Goal: Information Seeking & Learning: Find specific fact

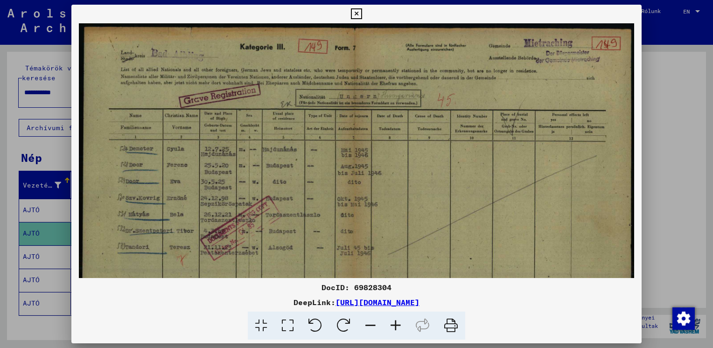
click at [391, 325] on icon at bounding box center [395, 326] width 25 height 28
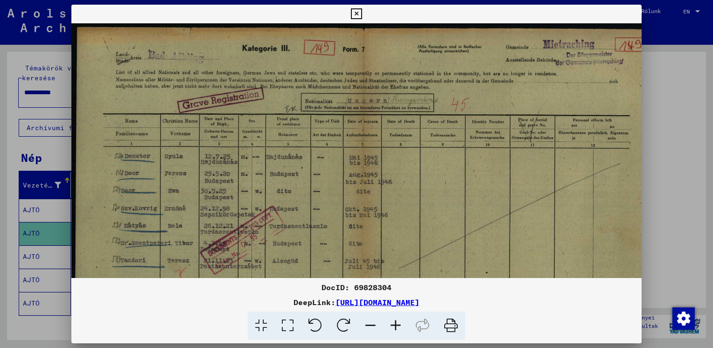
click at [391, 325] on icon at bounding box center [395, 326] width 25 height 28
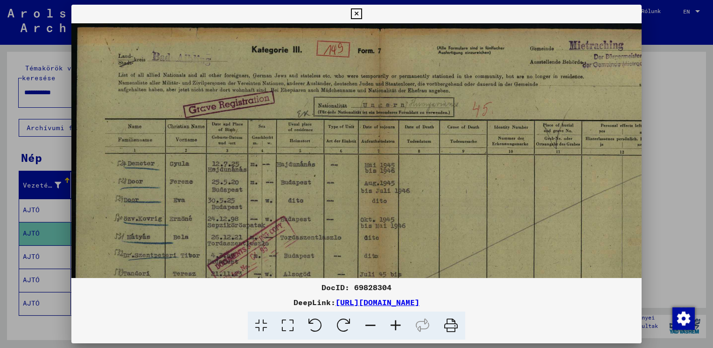
click at [391, 325] on icon at bounding box center [395, 326] width 25 height 28
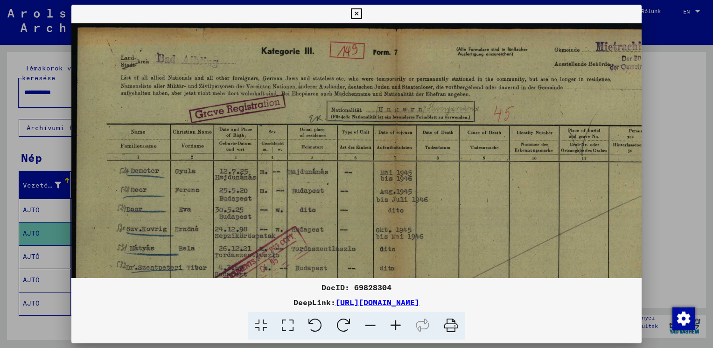
click at [391, 325] on icon at bounding box center [395, 326] width 25 height 28
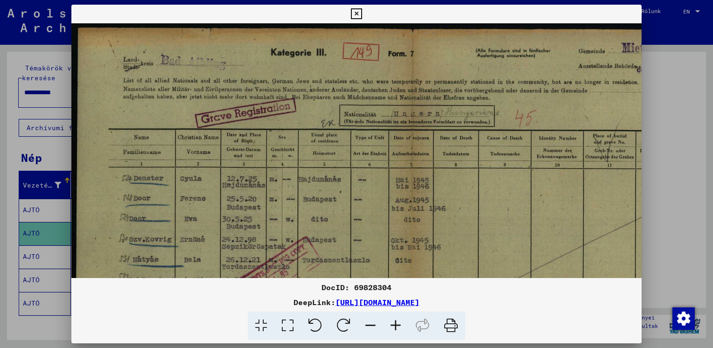
click at [391, 325] on icon at bounding box center [395, 326] width 25 height 28
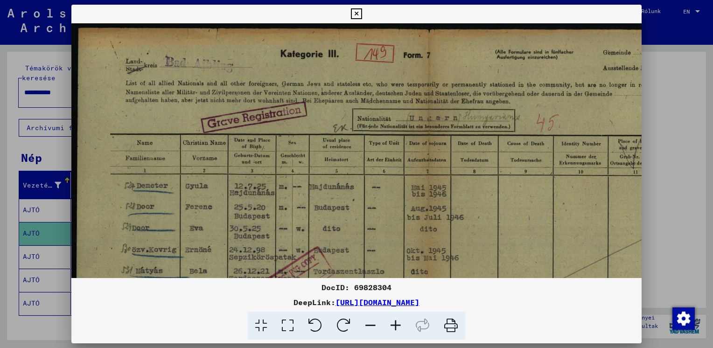
click at [391, 325] on icon at bounding box center [395, 326] width 25 height 28
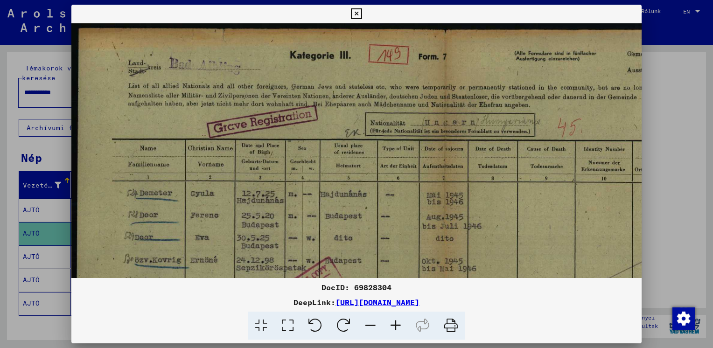
click at [391, 325] on icon at bounding box center [395, 326] width 25 height 28
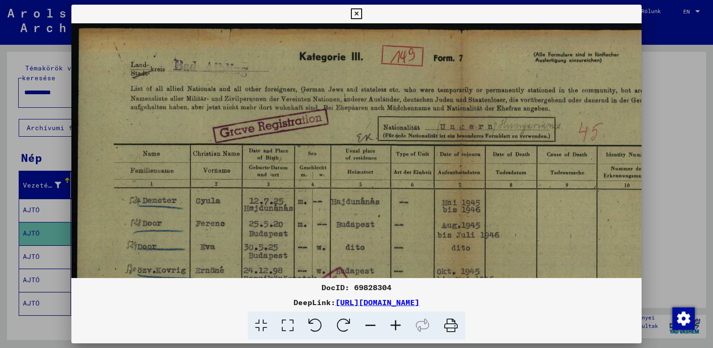
click at [391, 325] on icon at bounding box center [395, 326] width 25 height 28
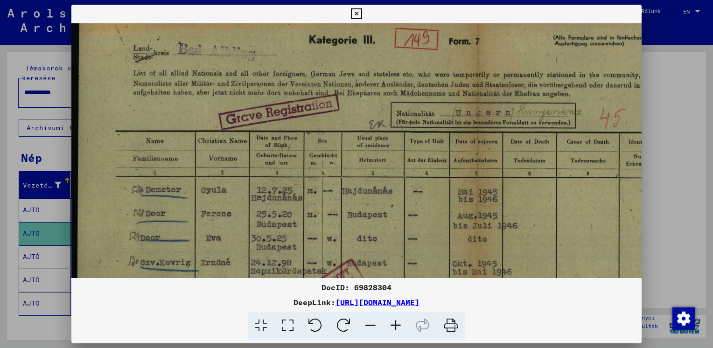
scroll to position [41, 0]
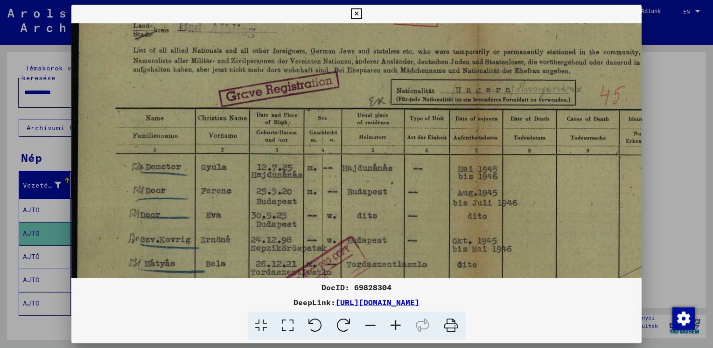
drag, startPoint x: 321, startPoint y: 251, endPoint x: 324, endPoint y: 210, distance: 41.2
click at [324, 210] on img at bounding box center [480, 273] width 819 height 582
click at [671, 76] on div at bounding box center [356, 174] width 713 height 348
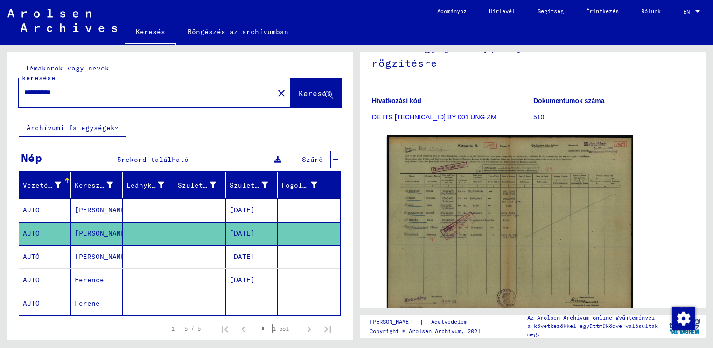
click at [237, 248] on mat-cell "[DATE]" at bounding box center [252, 256] width 52 height 23
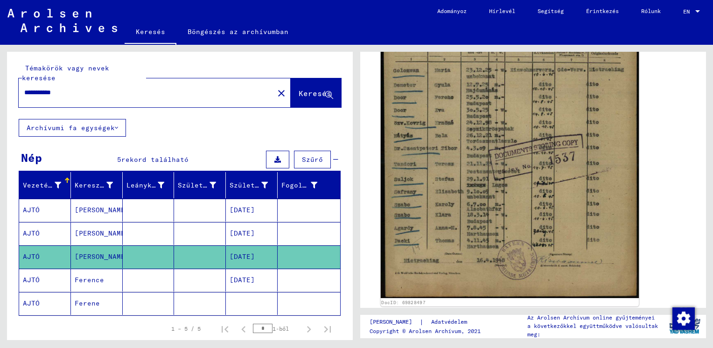
scroll to position [327, 0]
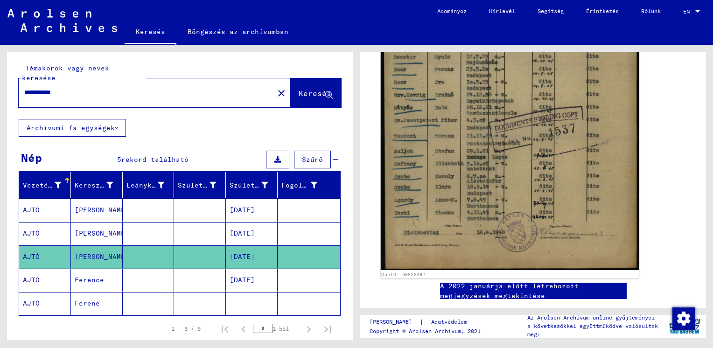
click at [444, 171] on img at bounding box center [510, 90] width 258 height 362
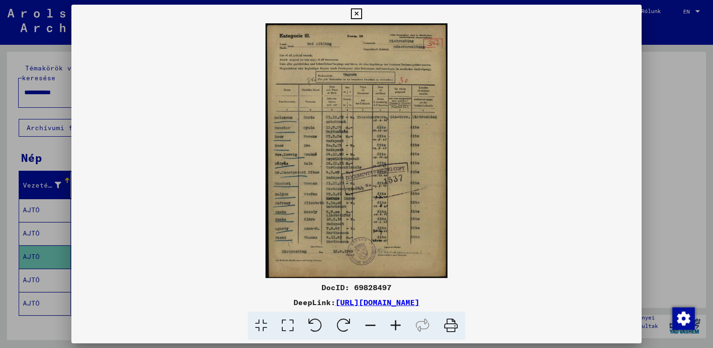
scroll to position [326, 0]
click at [397, 328] on icon at bounding box center [395, 326] width 25 height 28
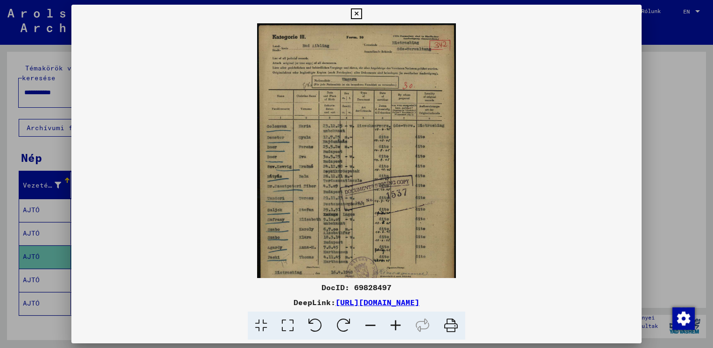
click at [397, 328] on icon at bounding box center [395, 326] width 25 height 28
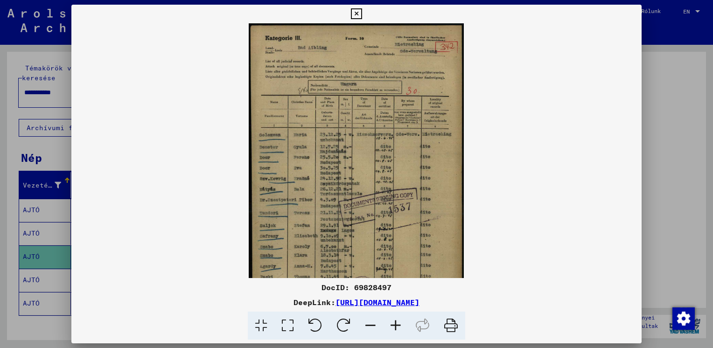
click at [397, 328] on icon at bounding box center [395, 326] width 25 height 28
click at [397, 327] on icon at bounding box center [395, 326] width 25 height 28
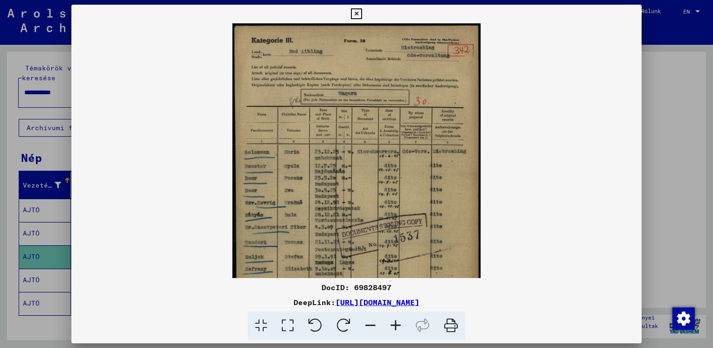
click at [397, 327] on icon at bounding box center [395, 326] width 25 height 28
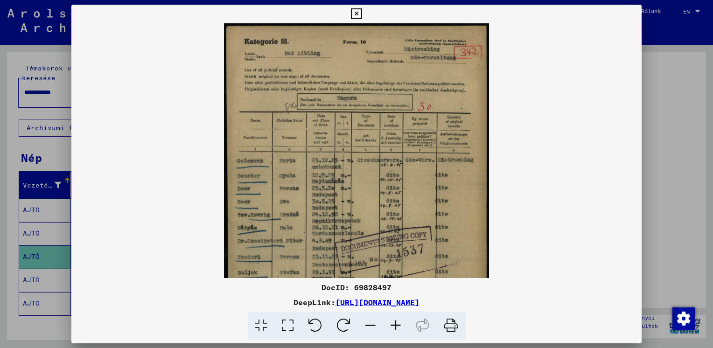
click at [397, 327] on icon at bounding box center [395, 326] width 25 height 28
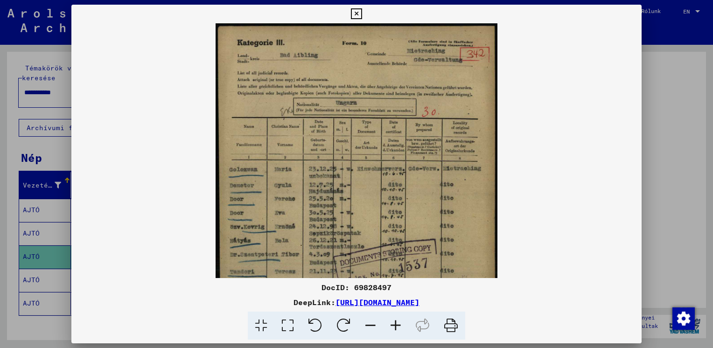
click at [397, 327] on icon at bounding box center [395, 326] width 25 height 28
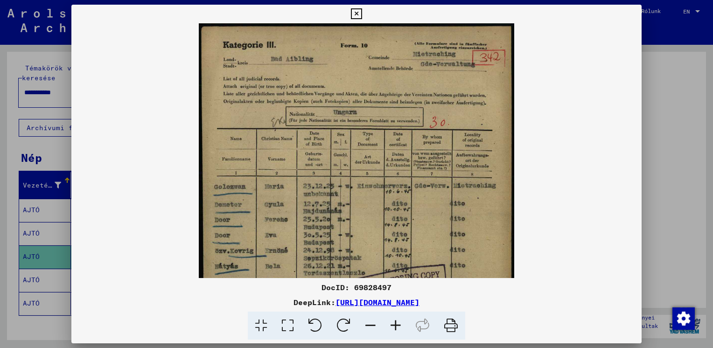
click at [397, 327] on icon at bounding box center [395, 326] width 25 height 28
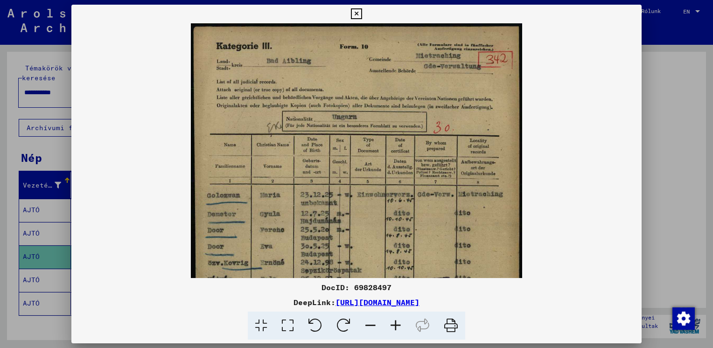
click at [397, 327] on icon at bounding box center [395, 326] width 25 height 28
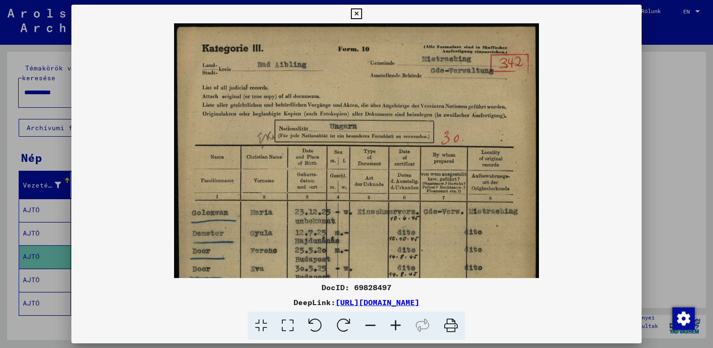
click at [397, 327] on icon at bounding box center [395, 326] width 25 height 28
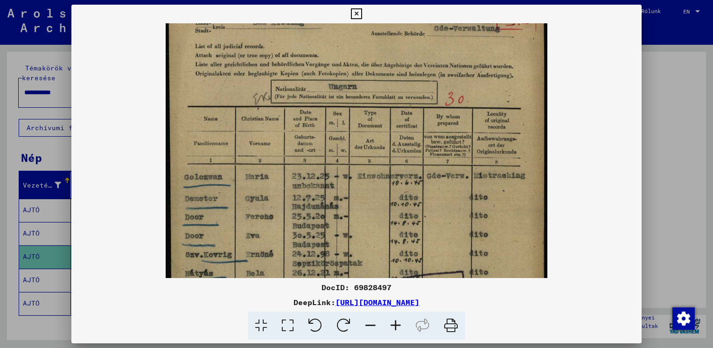
scroll to position [72, 0]
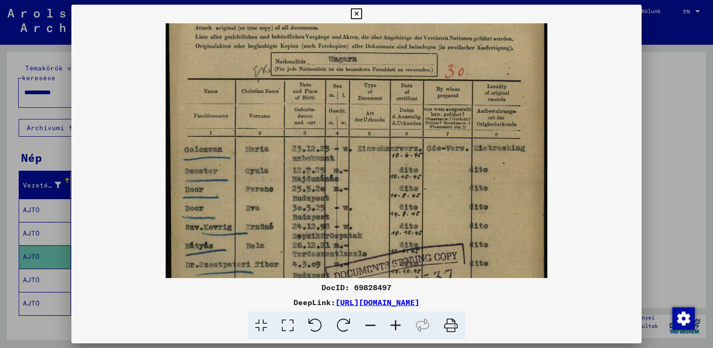
drag, startPoint x: 286, startPoint y: 203, endPoint x: 318, endPoint y: 131, distance: 78.5
click at [318, 131] on img at bounding box center [357, 218] width 382 height 535
click at [648, 85] on div at bounding box center [356, 174] width 713 height 348
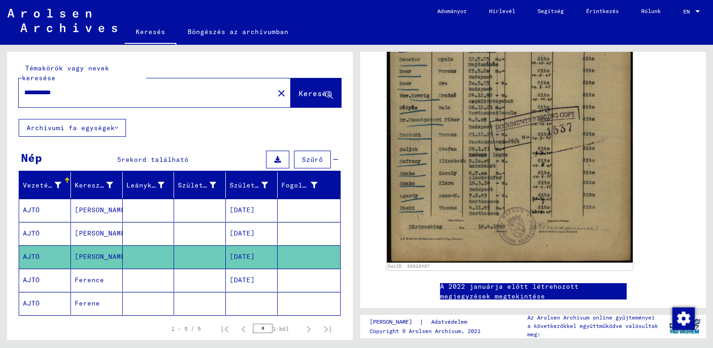
click at [241, 270] on mat-cell "[DATE]" at bounding box center [252, 280] width 52 height 23
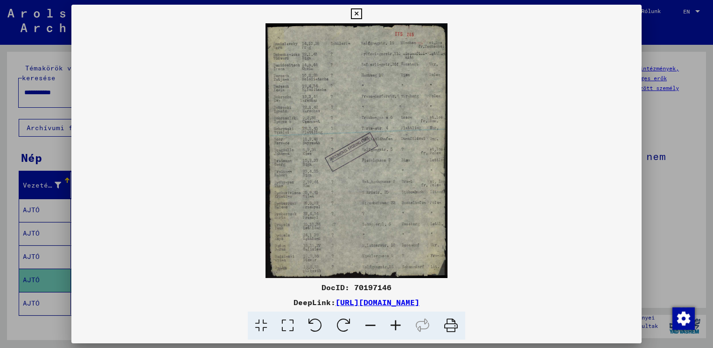
click at [399, 328] on icon at bounding box center [395, 326] width 25 height 28
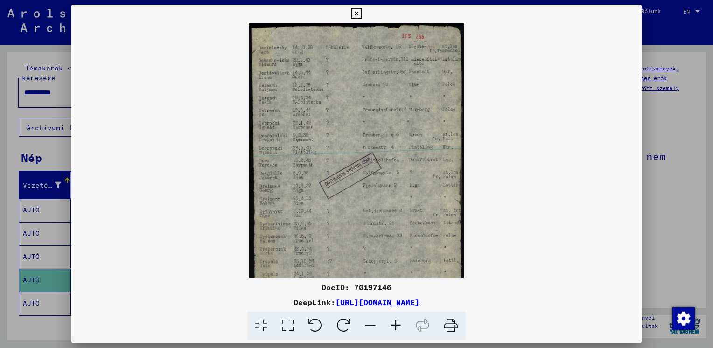
click at [399, 328] on icon at bounding box center [395, 326] width 25 height 28
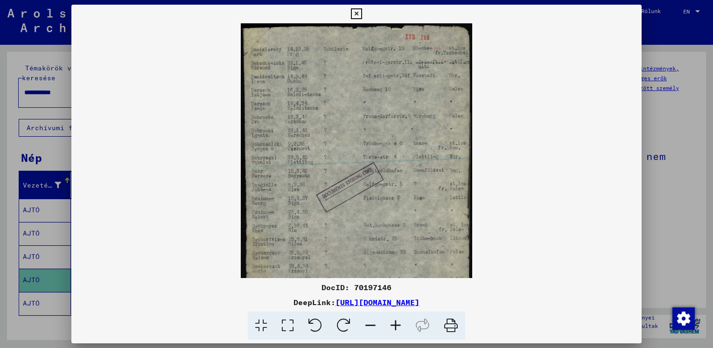
click at [399, 328] on icon at bounding box center [395, 326] width 25 height 28
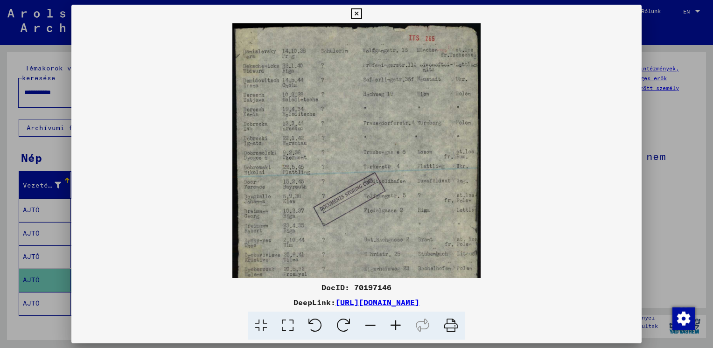
click at [399, 328] on icon at bounding box center [395, 326] width 25 height 28
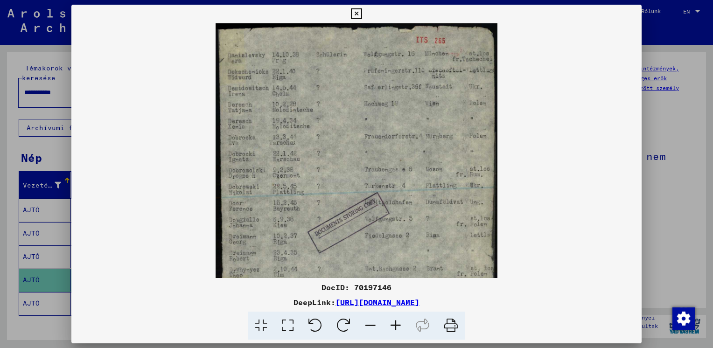
click at [399, 328] on icon at bounding box center [395, 326] width 25 height 28
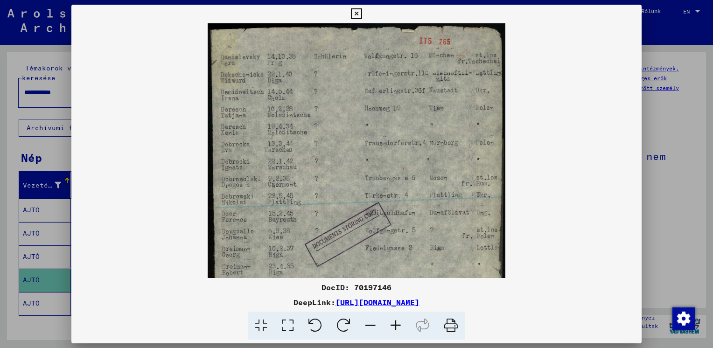
click at [399, 328] on icon at bounding box center [395, 326] width 25 height 28
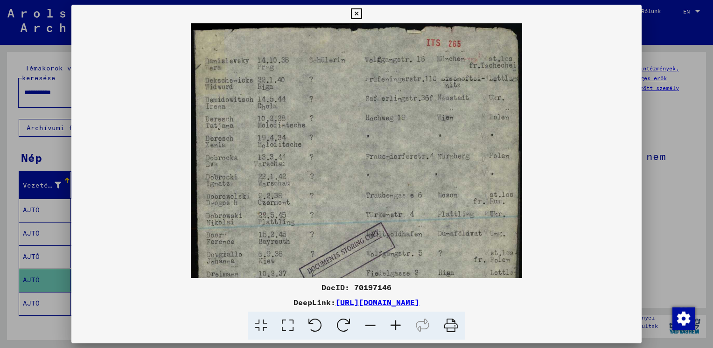
click at [399, 328] on icon at bounding box center [395, 326] width 25 height 28
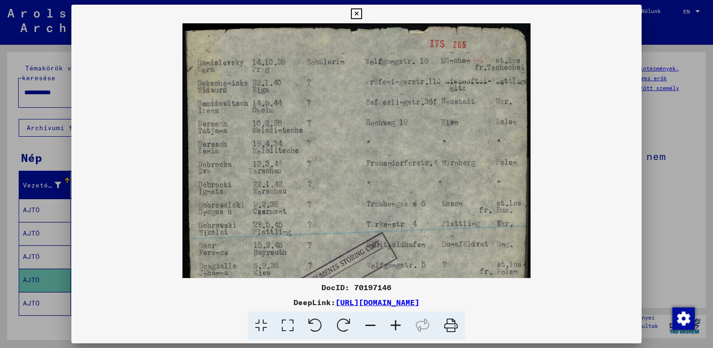
click at [399, 328] on icon at bounding box center [395, 326] width 25 height 28
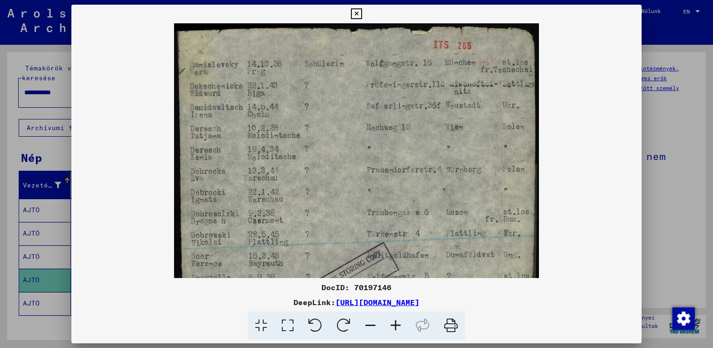
click at [399, 328] on icon at bounding box center [395, 326] width 25 height 28
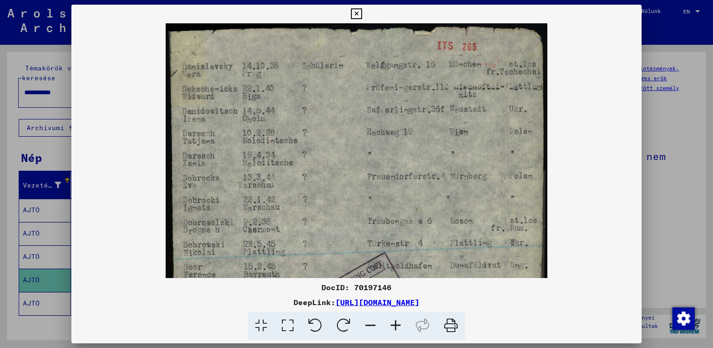
click at [399, 328] on icon at bounding box center [395, 326] width 25 height 28
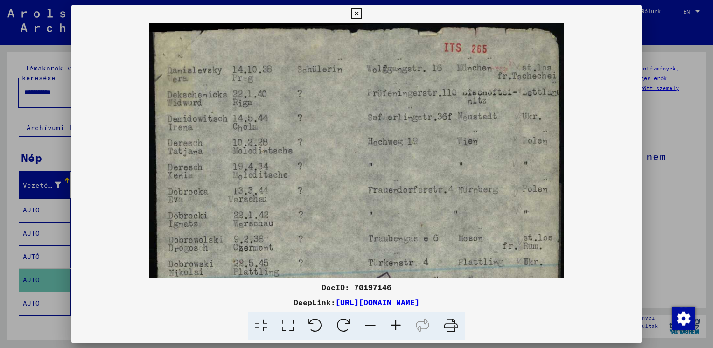
click at [399, 328] on icon at bounding box center [395, 326] width 25 height 28
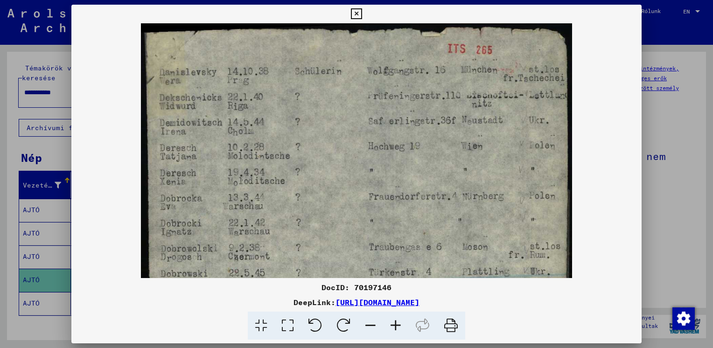
click at [399, 328] on icon at bounding box center [395, 326] width 25 height 28
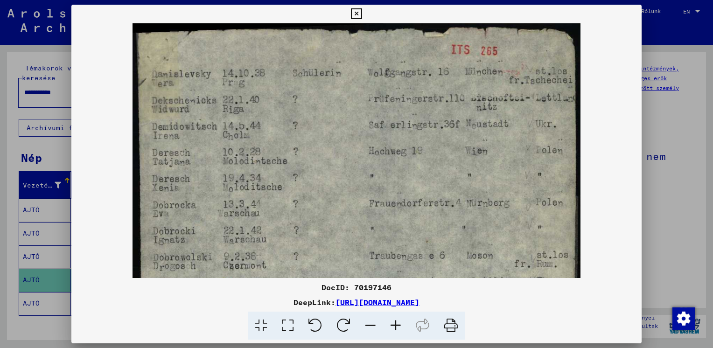
click at [399, 328] on icon at bounding box center [395, 326] width 25 height 28
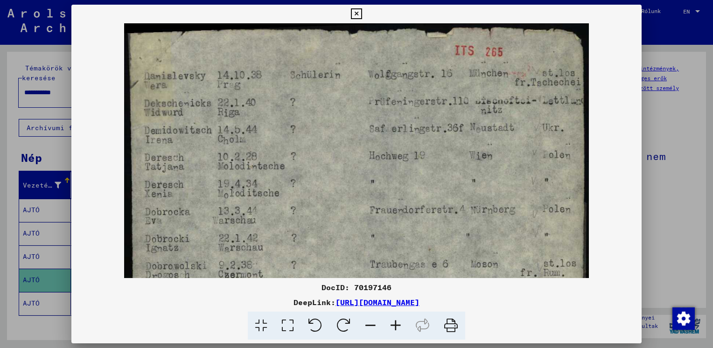
click at [399, 328] on icon at bounding box center [395, 326] width 25 height 28
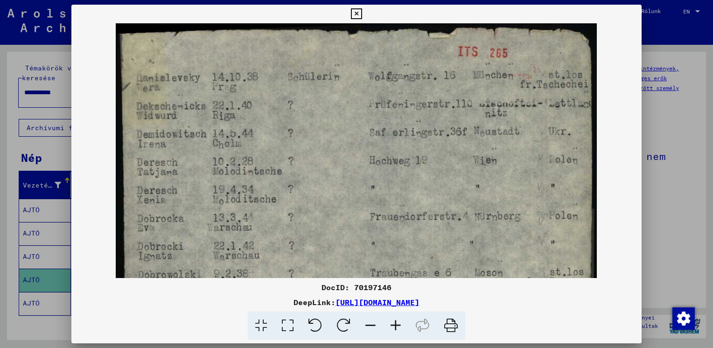
click at [399, 328] on icon at bounding box center [395, 326] width 25 height 28
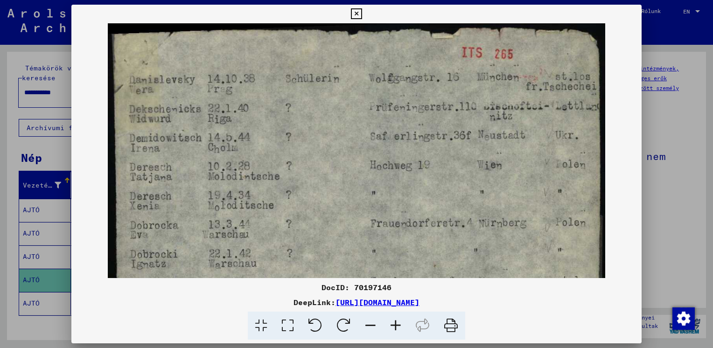
click at [399, 328] on icon at bounding box center [395, 326] width 25 height 28
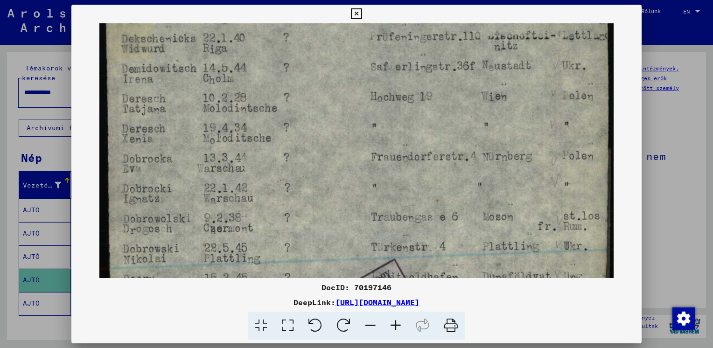
scroll to position [105, 0]
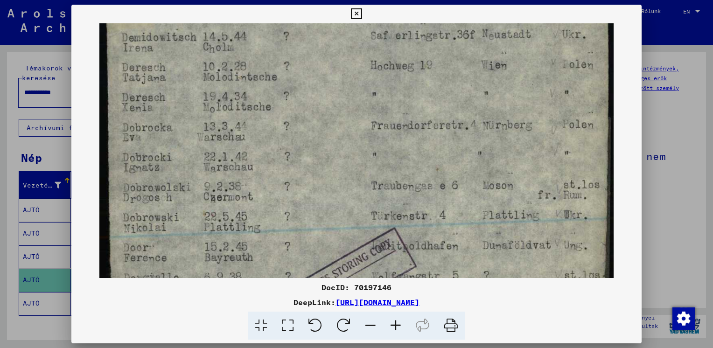
drag, startPoint x: 190, startPoint y: 225, endPoint x: 207, endPoint y: 121, distance: 105.9
click at [207, 121] on img at bounding box center [356, 280] width 514 height 722
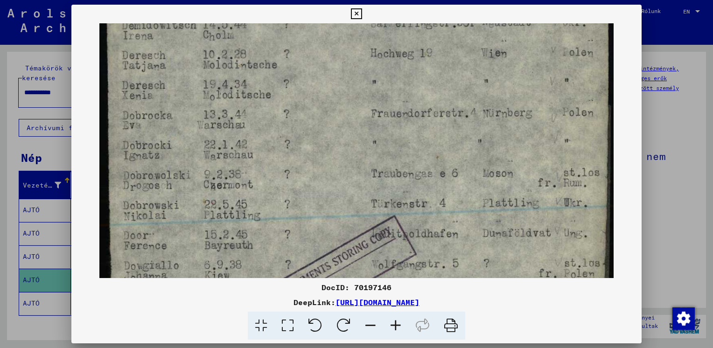
scroll to position [120, 0]
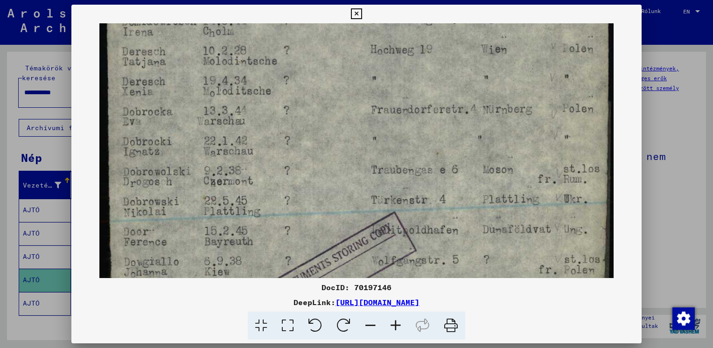
drag, startPoint x: 196, startPoint y: 240, endPoint x: 194, endPoint y: 225, distance: 15.1
click at [194, 225] on img at bounding box center [356, 264] width 514 height 722
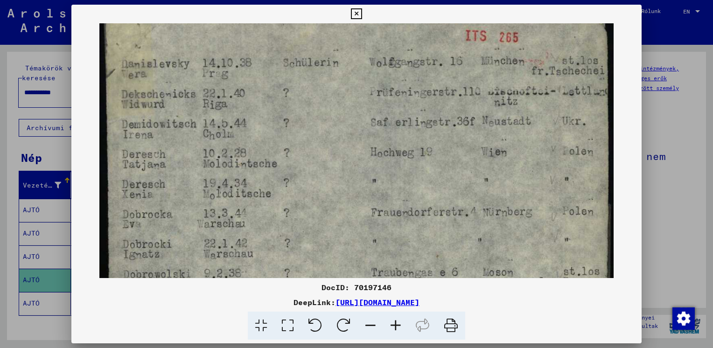
scroll to position [0, 0]
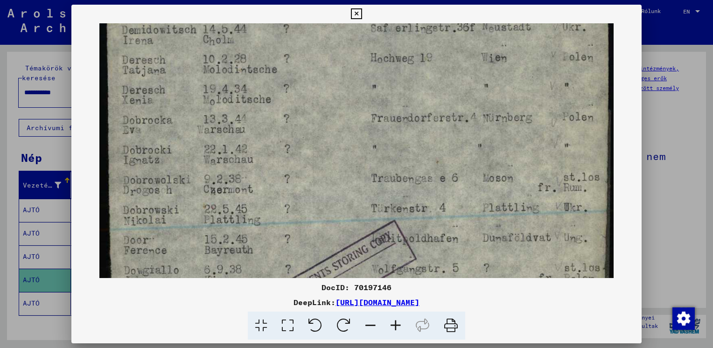
drag, startPoint x: 260, startPoint y: 137, endPoint x: 298, endPoint y: 164, distance: 46.5
click at [298, 164] on img at bounding box center [356, 272] width 514 height 722
click at [659, 226] on div at bounding box center [356, 174] width 713 height 348
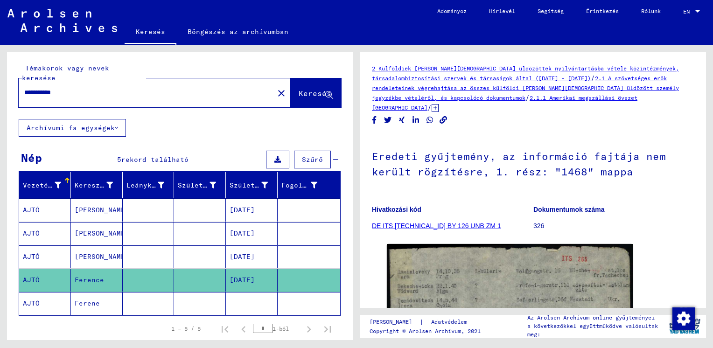
click at [244, 293] on mat-cell at bounding box center [252, 303] width 52 height 23
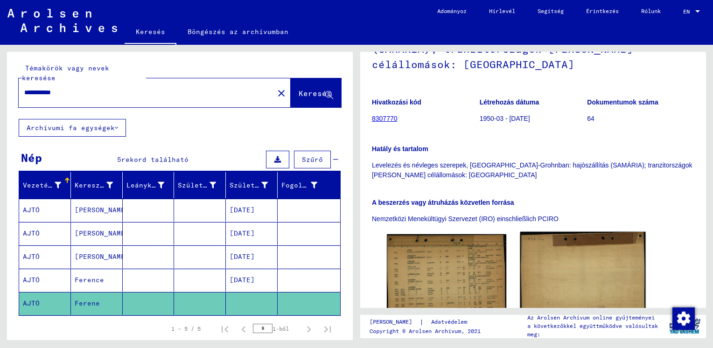
scroll to position [217, 0]
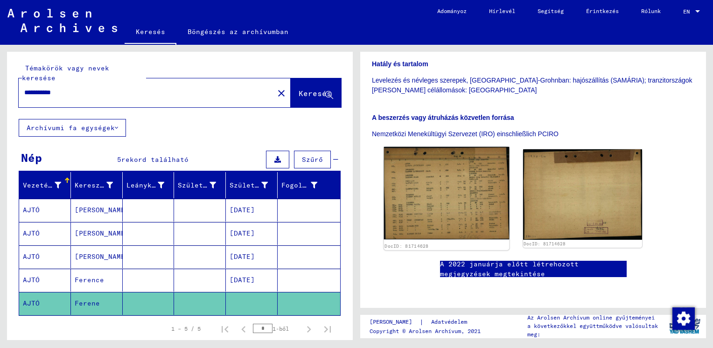
click at [439, 184] on img at bounding box center [446, 193] width 125 height 93
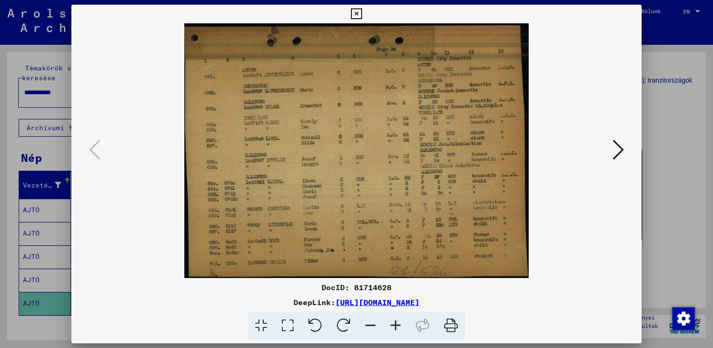
click at [394, 326] on icon at bounding box center [395, 326] width 25 height 28
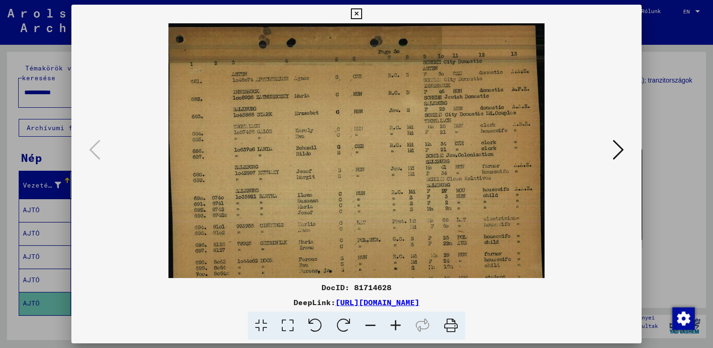
click at [394, 326] on icon at bounding box center [395, 326] width 25 height 28
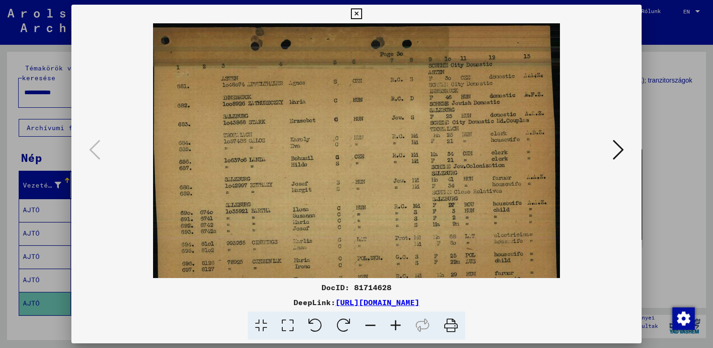
click at [394, 326] on icon at bounding box center [395, 326] width 25 height 28
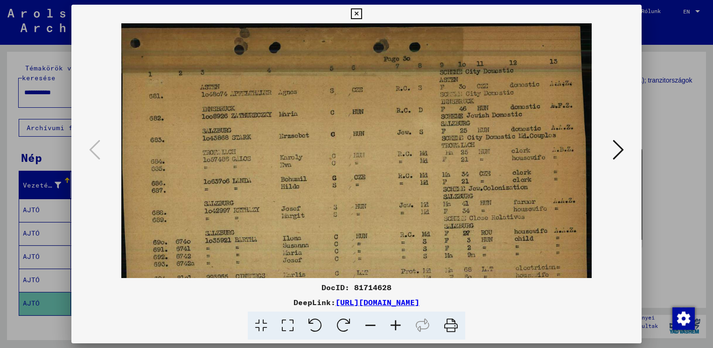
click at [394, 326] on icon at bounding box center [395, 326] width 25 height 28
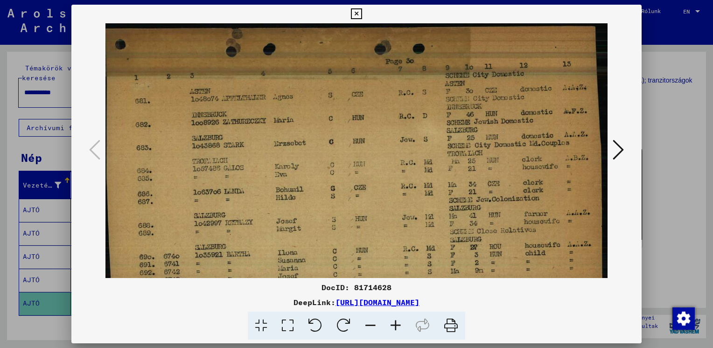
click at [394, 326] on icon at bounding box center [395, 326] width 25 height 28
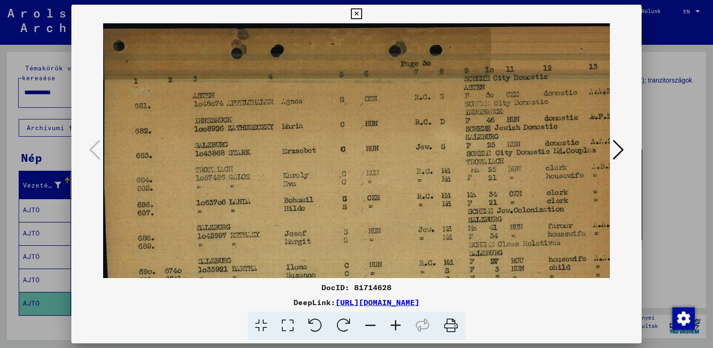
click at [394, 326] on icon at bounding box center [395, 326] width 25 height 28
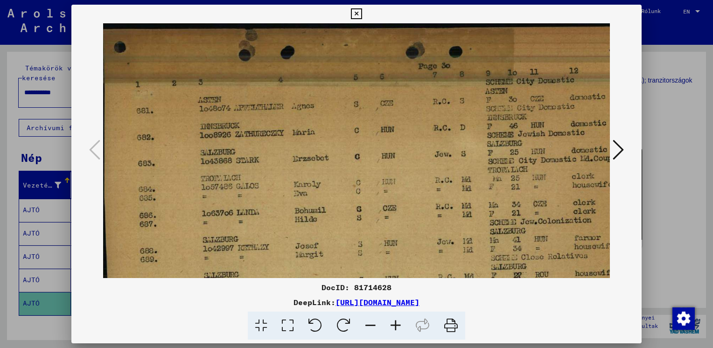
click at [394, 326] on icon at bounding box center [395, 326] width 25 height 28
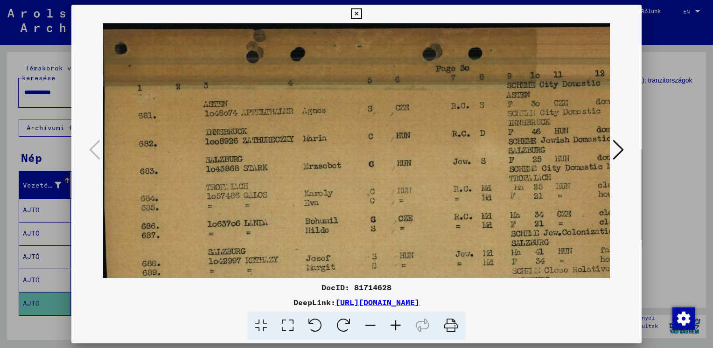
click at [394, 326] on icon at bounding box center [395, 326] width 25 height 28
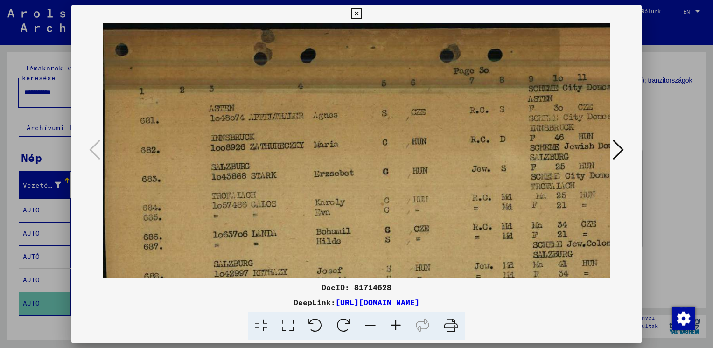
click at [394, 326] on icon at bounding box center [395, 326] width 25 height 28
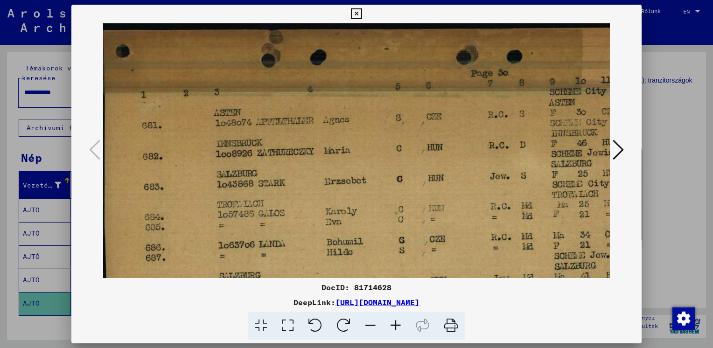
click at [394, 326] on icon at bounding box center [395, 326] width 25 height 28
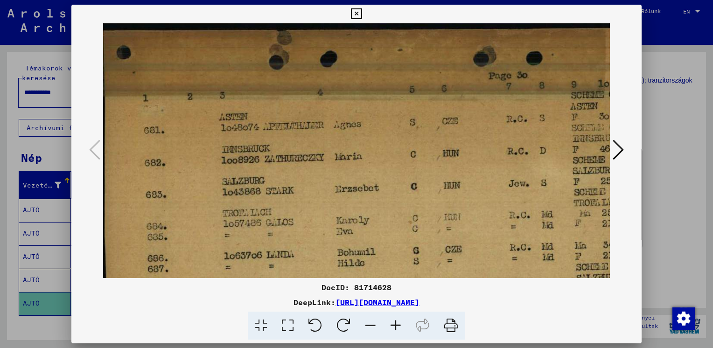
click at [394, 326] on icon at bounding box center [395, 326] width 25 height 28
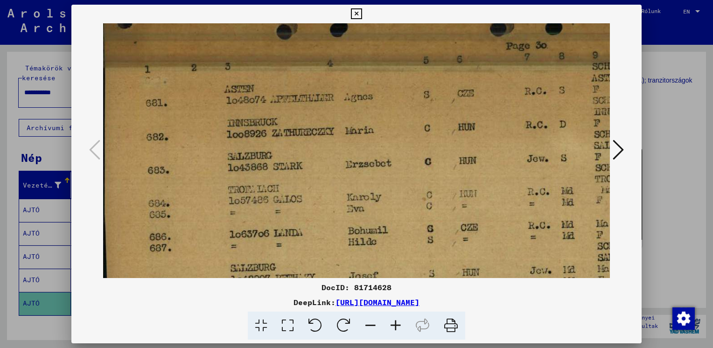
scroll to position [33, 0]
drag, startPoint x: 312, startPoint y: 234, endPoint x: 312, endPoint y: 206, distance: 28.0
click at [312, 206] on img at bounding box center [464, 258] width 723 height 535
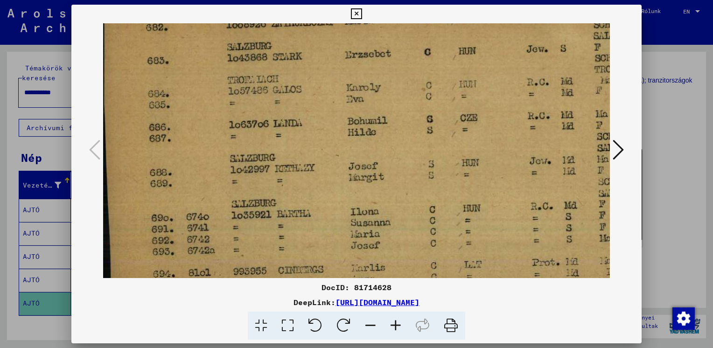
drag, startPoint x: 301, startPoint y: 234, endPoint x: 301, endPoint y: 107, distance: 126.5
click at [301, 109] on img at bounding box center [464, 148] width 723 height 535
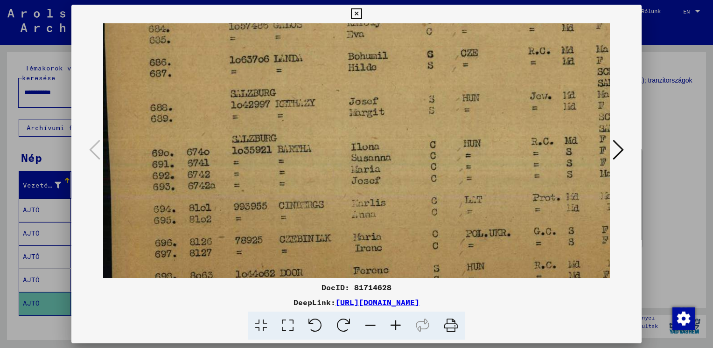
drag, startPoint x: 289, startPoint y: 223, endPoint x: 301, endPoint y: 150, distance: 73.3
click at [298, 163] on img at bounding box center [464, 83] width 723 height 535
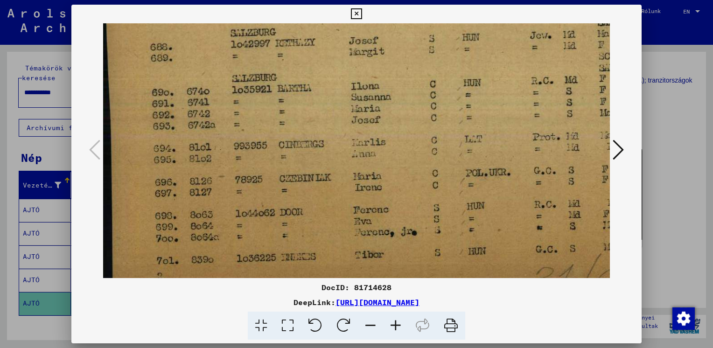
drag, startPoint x: 305, startPoint y: 190, endPoint x: 306, endPoint y: 162, distance: 27.6
click at [306, 163] on img at bounding box center [464, 23] width 723 height 535
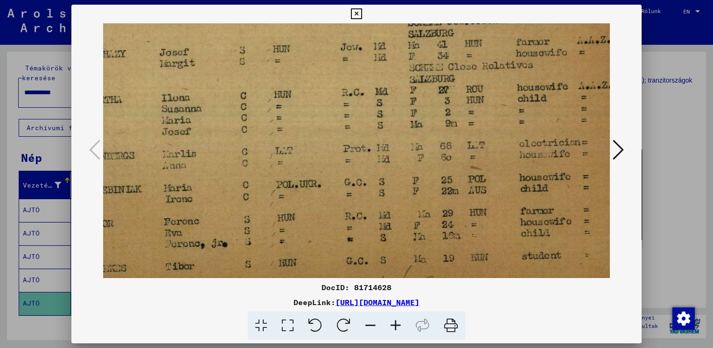
scroll to position [256, 216]
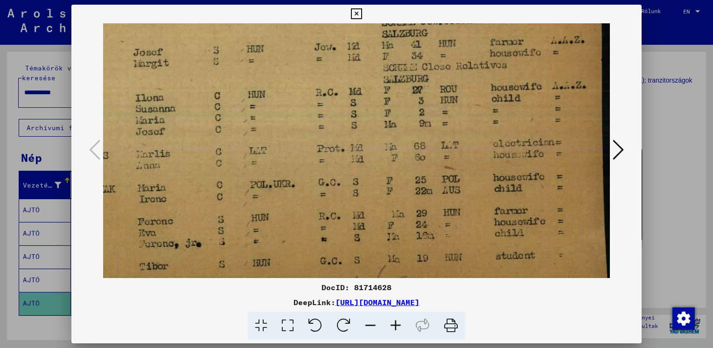
drag, startPoint x: 458, startPoint y: 240, endPoint x: 228, endPoint y: 268, distance: 231.7
click at [228, 268] on img at bounding box center [249, 35] width 723 height 535
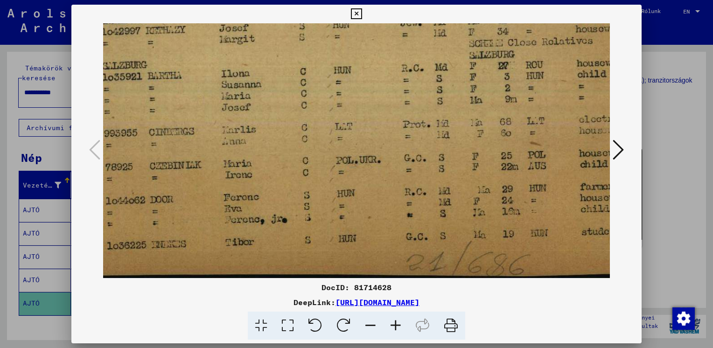
scroll to position [279, 130]
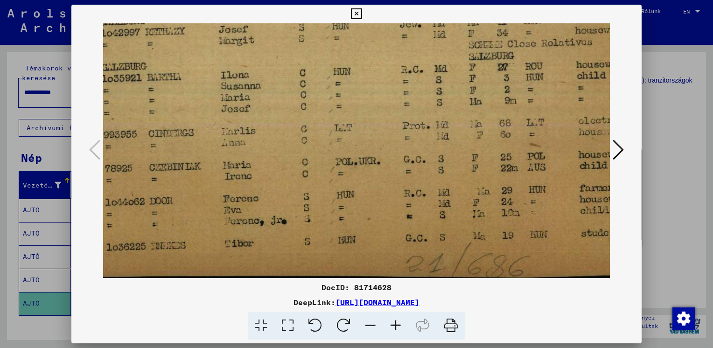
drag, startPoint x: 413, startPoint y: 251, endPoint x: 499, endPoint y: 227, distance: 90.1
click at [499, 227] on img at bounding box center [334, 12] width 723 height 535
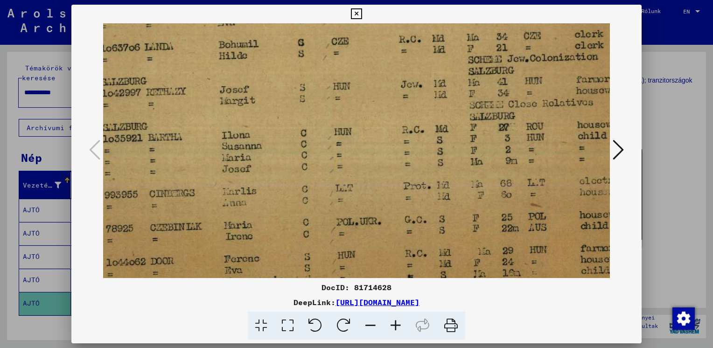
drag, startPoint x: 438, startPoint y: 157, endPoint x: 439, endPoint y: 201, distance: 44.3
click at [439, 218] on img at bounding box center [335, 72] width 723 height 535
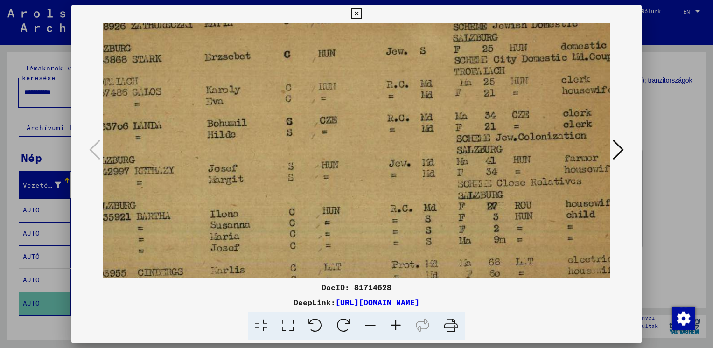
drag, startPoint x: 439, startPoint y: 138, endPoint x: 428, endPoint y: 183, distance: 46.8
click at [428, 217] on img at bounding box center [323, 151] width 723 height 535
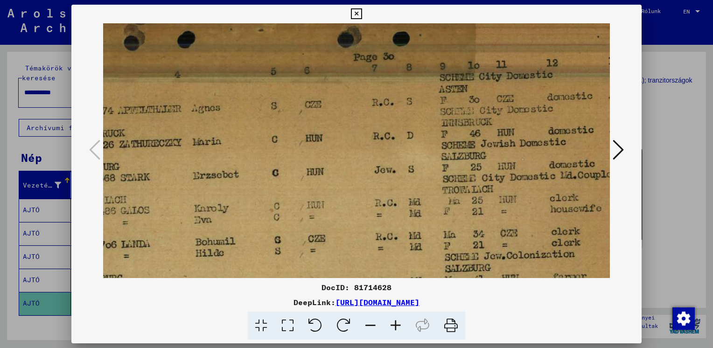
drag, startPoint x: 428, startPoint y: 141, endPoint x: 417, endPoint y: 263, distance: 121.8
click at [417, 263] on img at bounding box center [312, 269] width 723 height 535
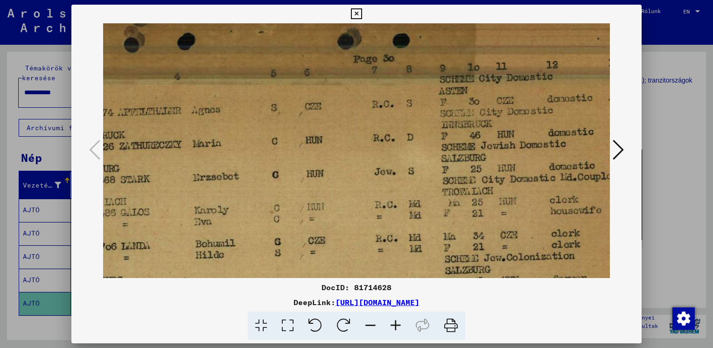
scroll to position [0, 155]
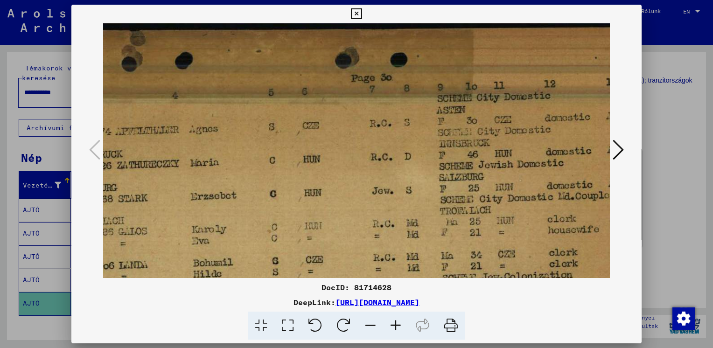
drag, startPoint x: 424, startPoint y: 155, endPoint x: 422, endPoint y: 203, distance: 47.7
click at [422, 203] on img at bounding box center [309, 290] width 723 height 535
click at [610, 149] on button at bounding box center [618, 150] width 17 height 27
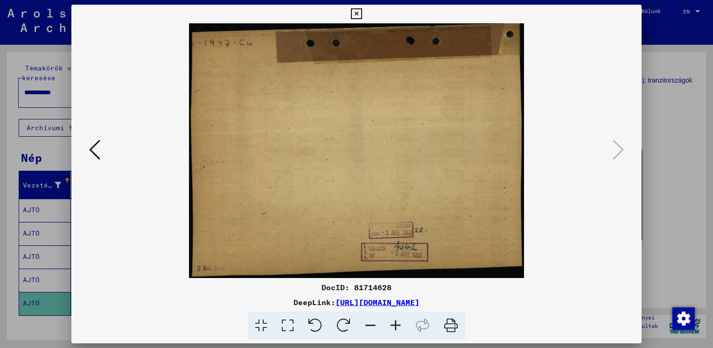
scroll to position [0, 0]
click at [649, 185] on div at bounding box center [356, 174] width 713 height 348
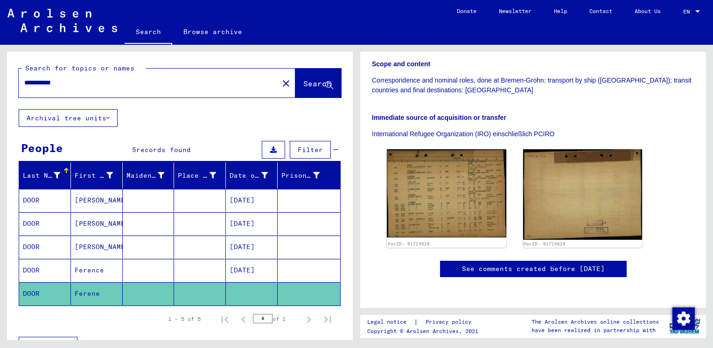
click at [238, 200] on mat-cell "[DATE]" at bounding box center [252, 200] width 52 height 23
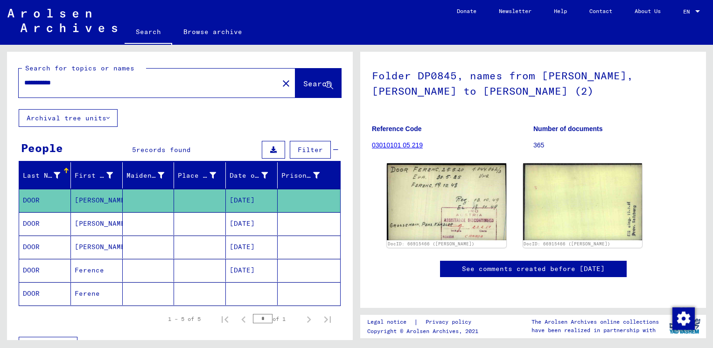
click at [254, 224] on mat-cell "[DATE]" at bounding box center [252, 223] width 52 height 23
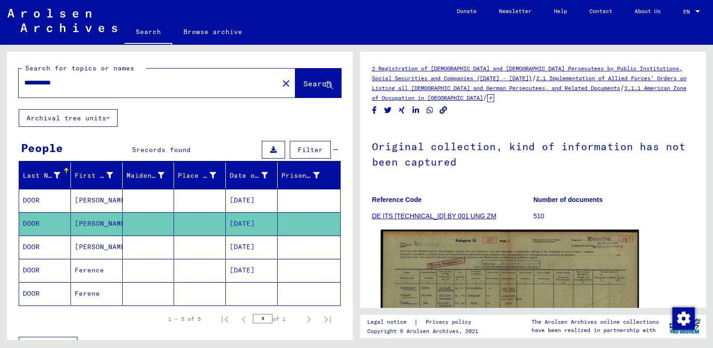
click at [458, 265] on img at bounding box center [510, 321] width 258 height 183
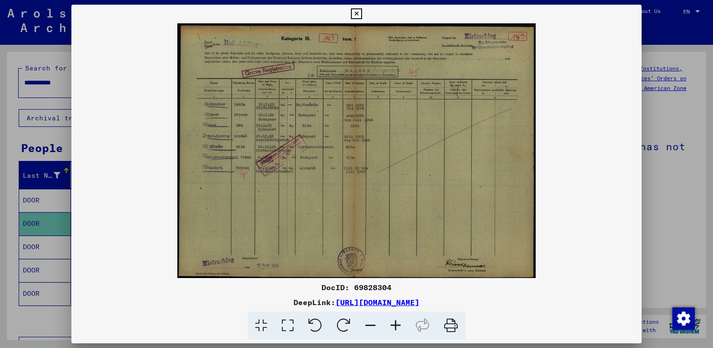
click at [397, 326] on icon at bounding box center [395, 326] width 25 height 28
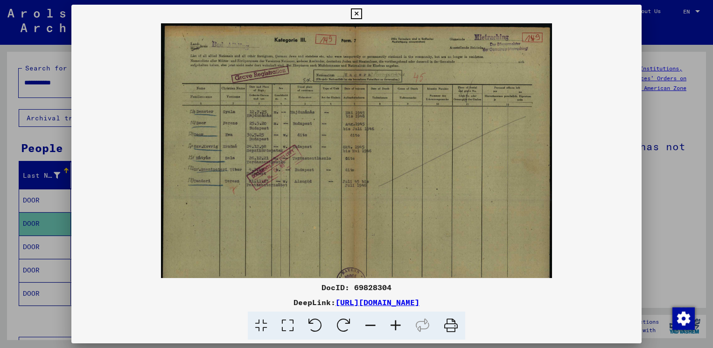
click at [397, 326] on icon at bounding box center [395, 326] width 25 height 28
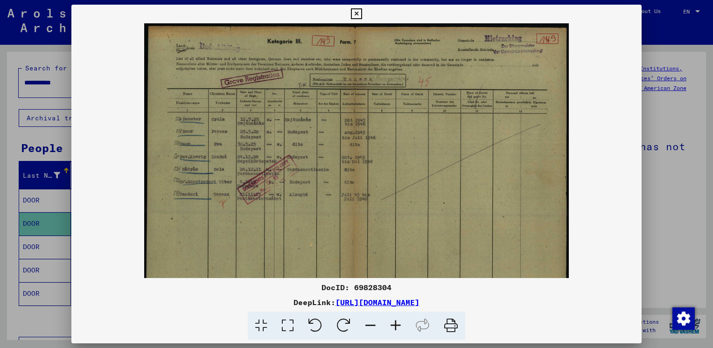
click at [398, 326] on icon at bounding box center [395, 326] width 25 height 28
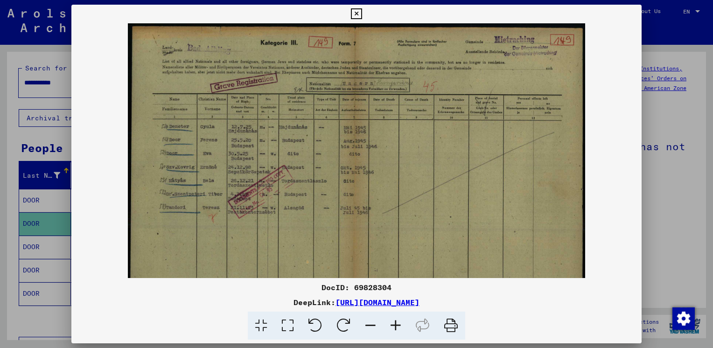
click at [398, 326] on icon at bounding box center [395, 326] width 25 height 28
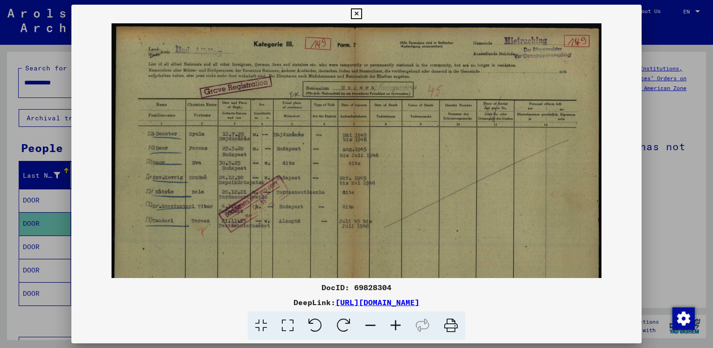
click at [398, 326] on icon at bounding box center [395, 326] width 25 height 28
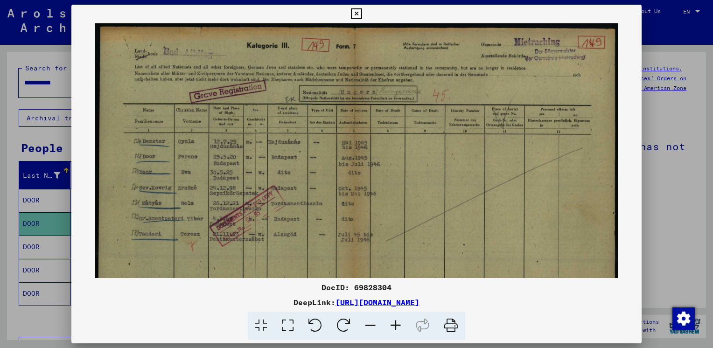
drag, startPoint x: 418, startPoint y: 269, endPoint x: 411, endPoint y: 269, distance: 7.0
click at [411, 269] on img at bounding box center [356, 208] width 523 height 371
click at [395, 325] on icon at bounding box center [395, 326] width 25 height 28
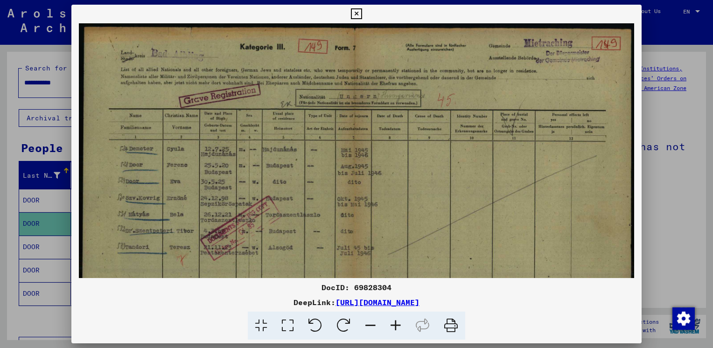
click at [395, 325] on icon at bounding box center [395, 326] width 25 height 28
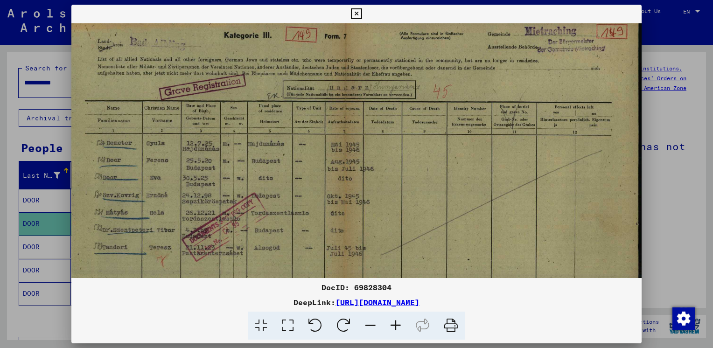
scroll to position [14, 18]
drag, startPoint x: 417, startPoint y: 229, endPoint x: 399, endPoint y: 229, distance: 18.2
click at [399, 229] on img at bounding box center [347, 218] width 589 height 418
click at [656, 102] on div at bounding box center [356, 174] width 713 height 348
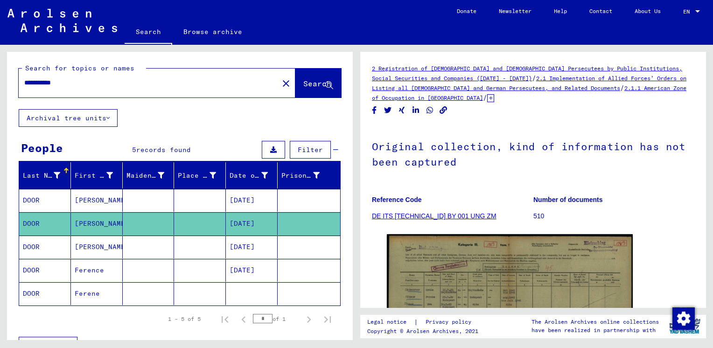
click at [251, 244] on mat-cell "[DATE]" at bounding box center [252, 247] width 52 height 23
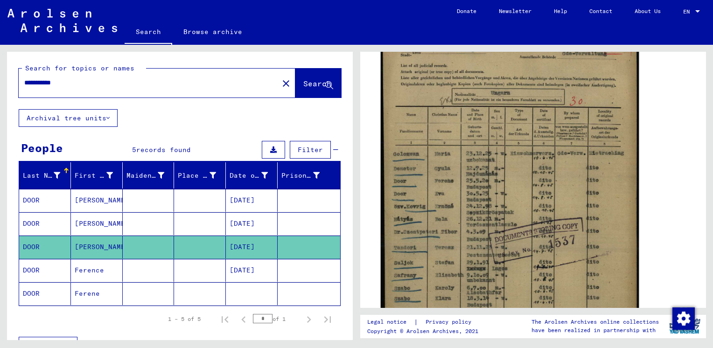
scroll to position [217, 0]
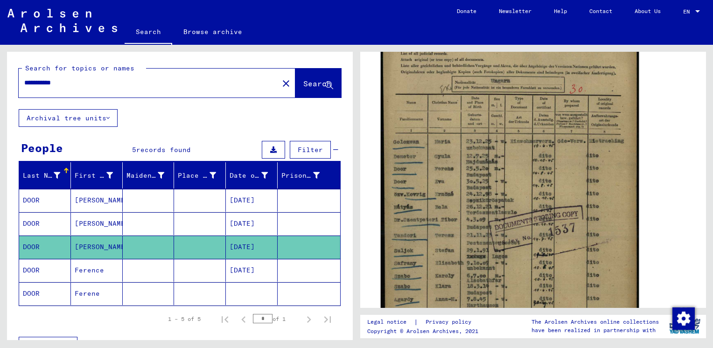
click at [440, 193] on img at bounding box center [510, 189] width 258 height 362
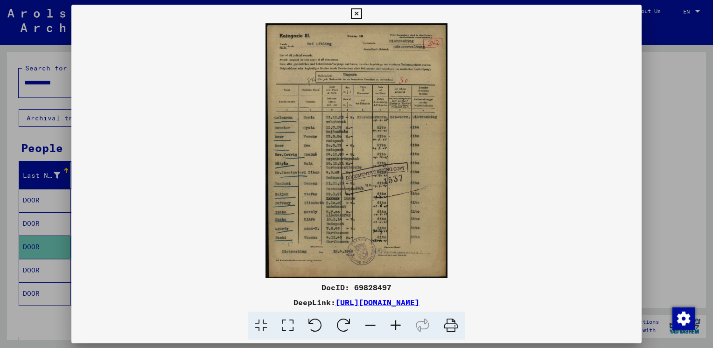
click at [401, 329] on icon at bounding box center [395, 326] width 25 height 28
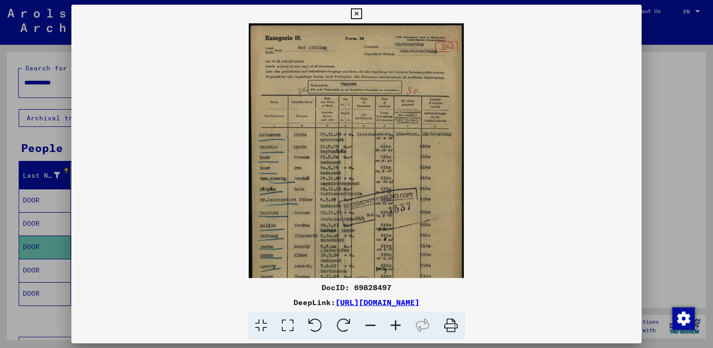
click at [401, 329] on icon at bounding box center [395, 326] width 25 height 28
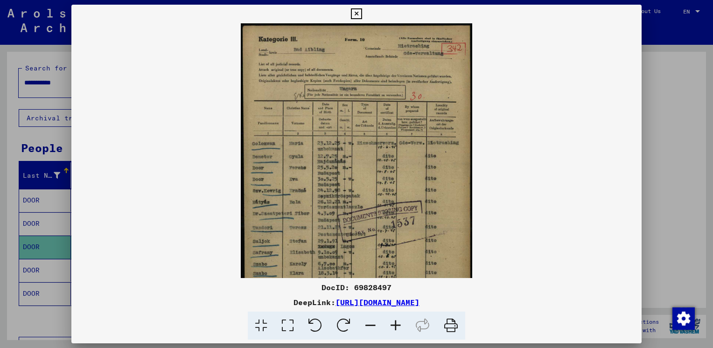
click at [401, 328] on icon at bounding box center [395, 326] width 25 height 28
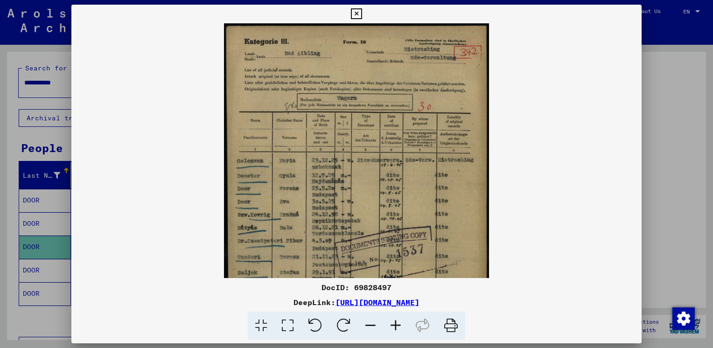
click at [401, 328] on icon at bounding box center [395, 326] width 25 height 28
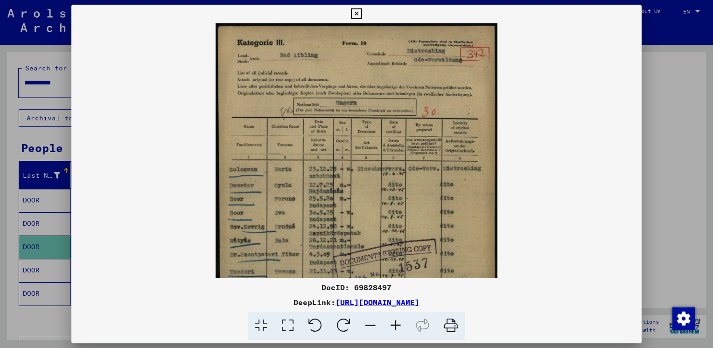
click at [401, 328] on icon at bounding box center [395, 326] width 25 height 28
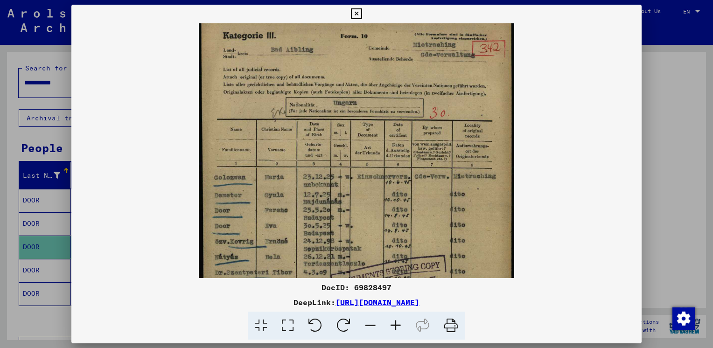
scroll to position [10, 0]
drag, startPoint x: 351, startPoint y: 239, endPoint x: 343, endPoint y: 229, distance: 13.0
click at [343, 229] on img at bounding box center [356, 234] width 315 height 442
click at [397, 329] on icon at bounding box center [395, 326] width 25 height 28
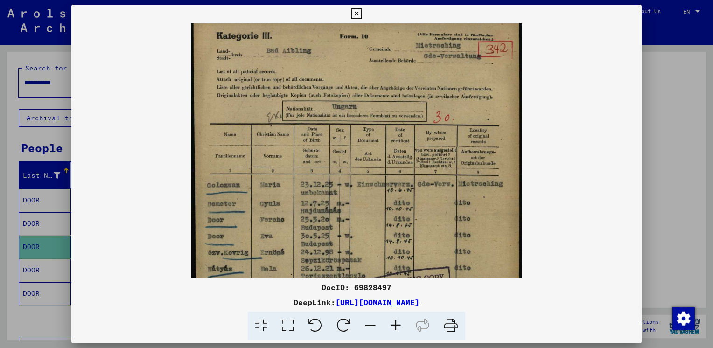
click at [397, 329] on icon at bounding box center [395, 326] width 25 height 28
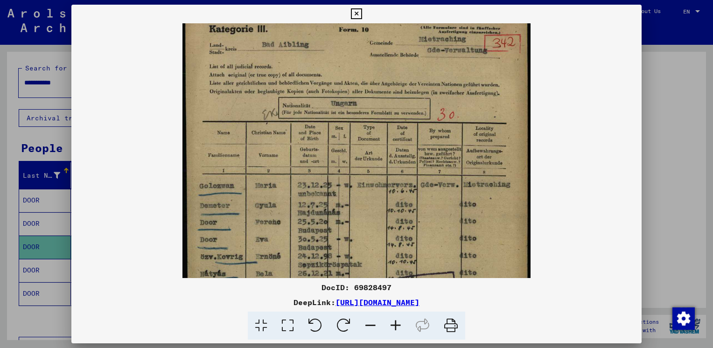
scroll to position [11, 0]
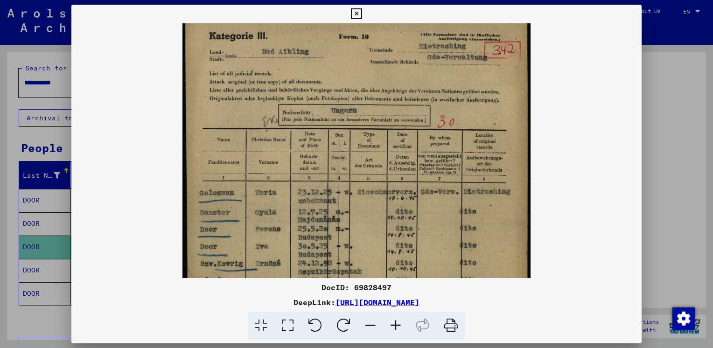
drag, startPoint x: 384, startPoint y: 253, endPoint x: 356, endPoint y: 253, distance: 28.0
click at [356, 253] on img at bounding box center [356, 256] width 348 height 488
click at [672, 106] on div at bounding box center [356, 174] width 713 height 348
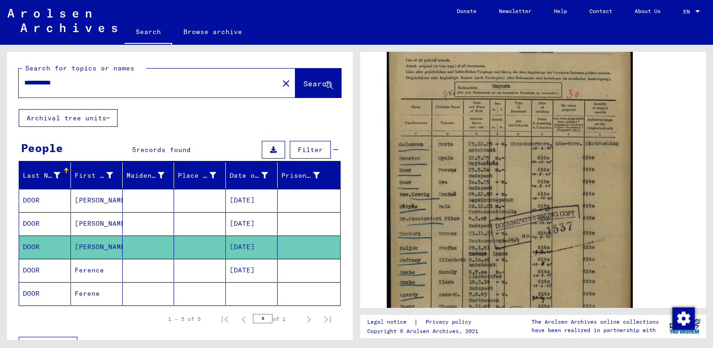
click at [242, 267] on mat-cell "[DATE]" at bounding box center [252, 270] width 52 height 23
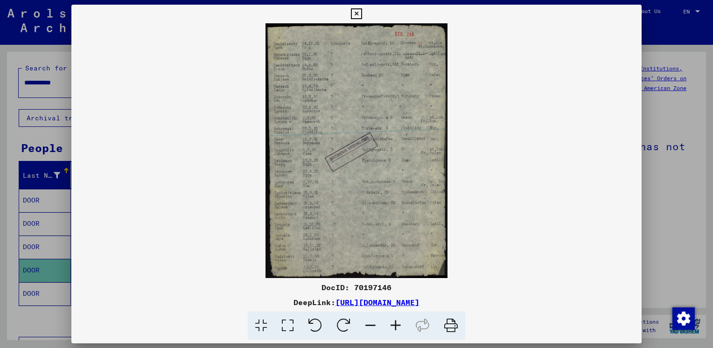
click at [392, 326] on icon at bounding box center [395, 326] width 25 height 28
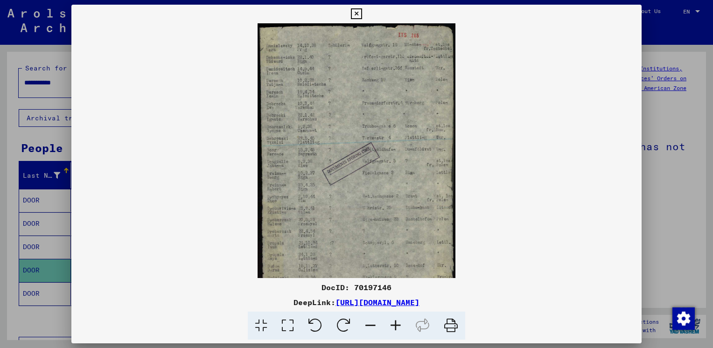
click at [392, 326] on icon at bounding box center [395, 326] width 25 height 28
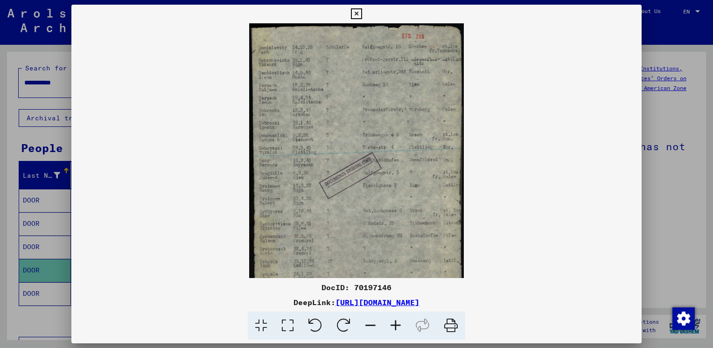
click at [392, 326] on icon at bounding box center [395, 326] width 25 height 28
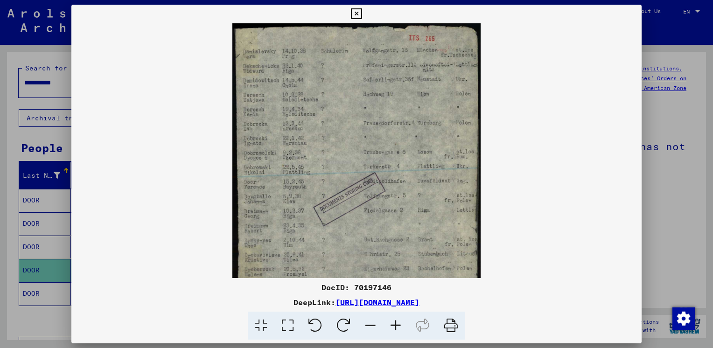
click at [392, 326] on icon at bounding box center [395, 326] width 25 height 28
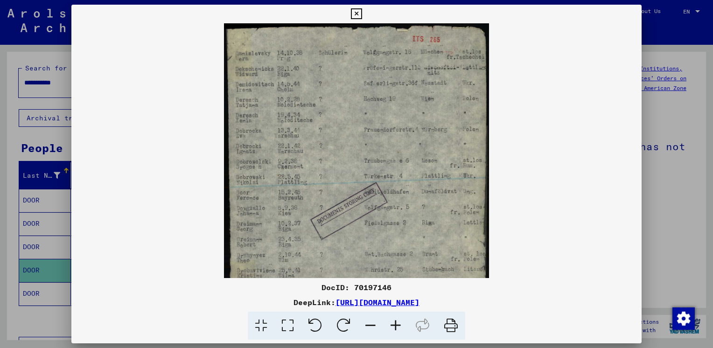
click at [392, 326] on icon at bounding box center [395, 326] width 25 height 28
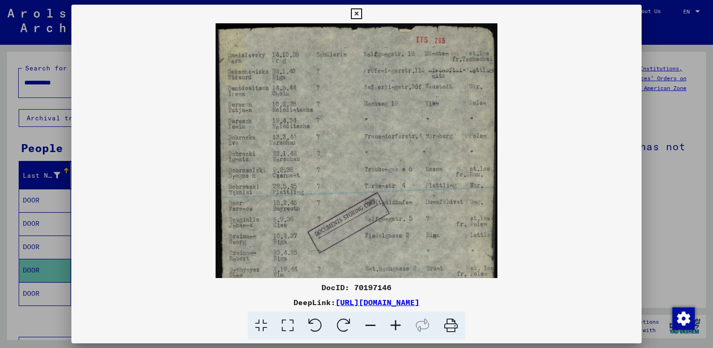
click at [392, 326] on icon at bounding box center [395, 326] width 25 height 28
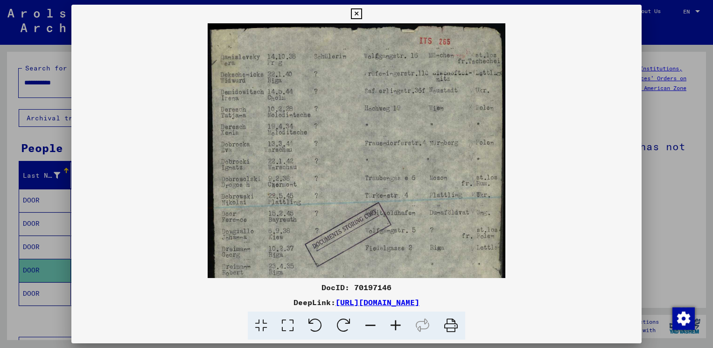
click at [392, 326] on icon at bounding box center [395, 326] width 25 height 28
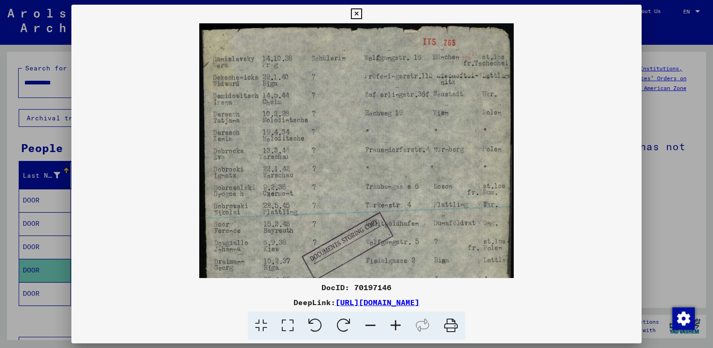
click at [392, 326] on icon at bounding box center [395, 326] width 25 height 28
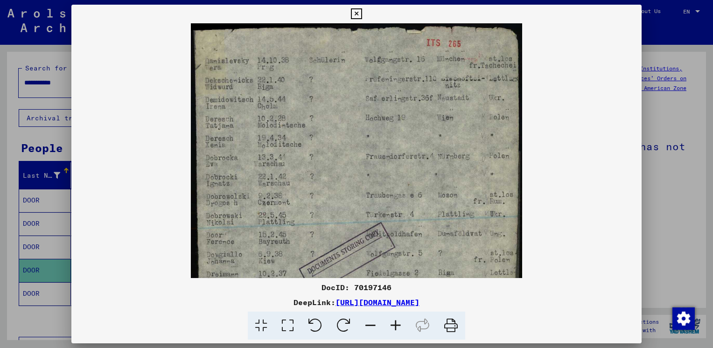
click at [392, 326] on icon at bounding box center [395, 326] width 25 height 28
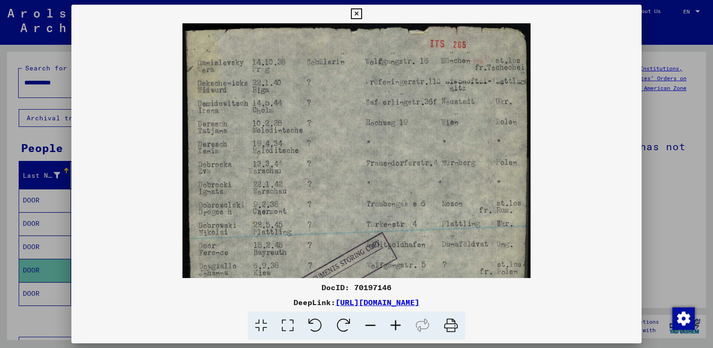
click at [392, 326] on icon at bounding box center [395, 326] width 25 height 28
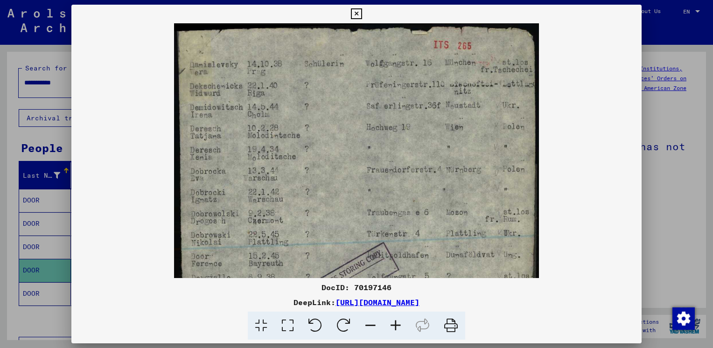
click at [392, 326] on icon at bounding box center [395, 326] width 25 height 28
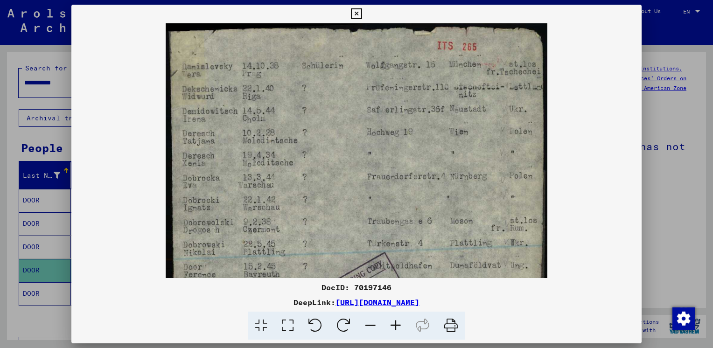
click at [392, 326] on icon at bounding box center [395, 326] width 25 height 28
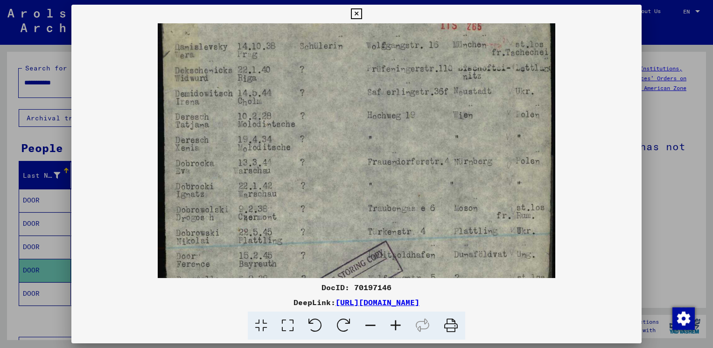
scroll to position [28, 0]
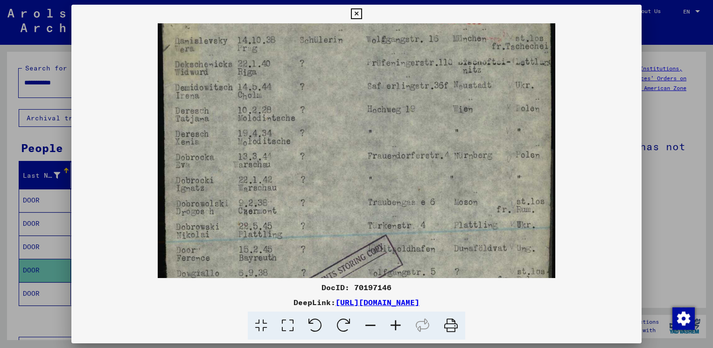
drag, startPoint x: 320, startPoint y: 232, endPoint x: 297, endPoint y: 214, distance: 29.6
click at [297, 214] on img at bounding box center [357, 275] width 398 height 558
click at [666, 255] on div at bounding box center [356, 174] width 713 height 348
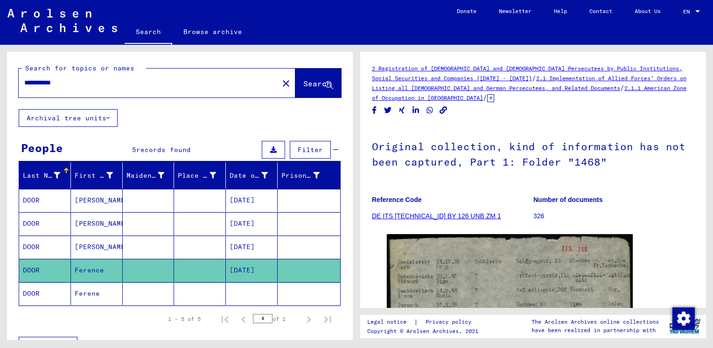
click at [243, 293] on mat-cell at bounding box center [252, 293] width 52 height 23
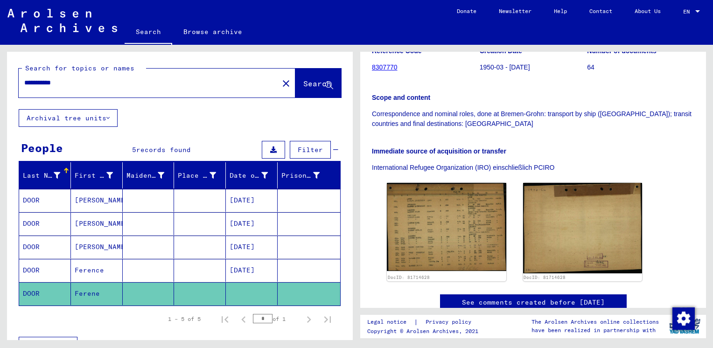
scroll to position [217, 0]
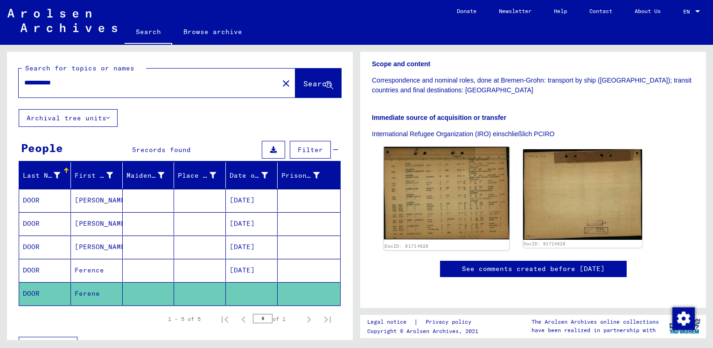
click at [430, 162] on img at bounding box center [446, 193] width 125 height 93
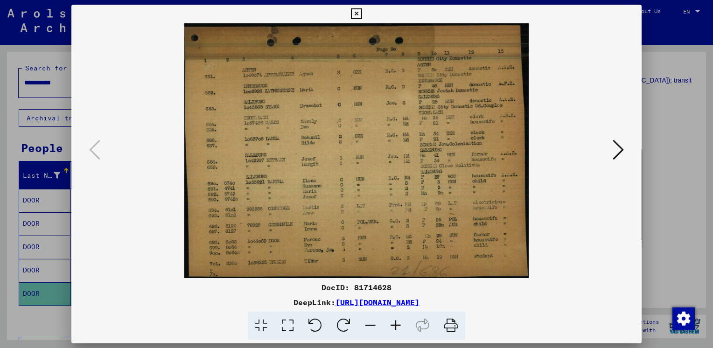
click at [397, 329] on icon at bounding box center [395, 326] width 25 height 28
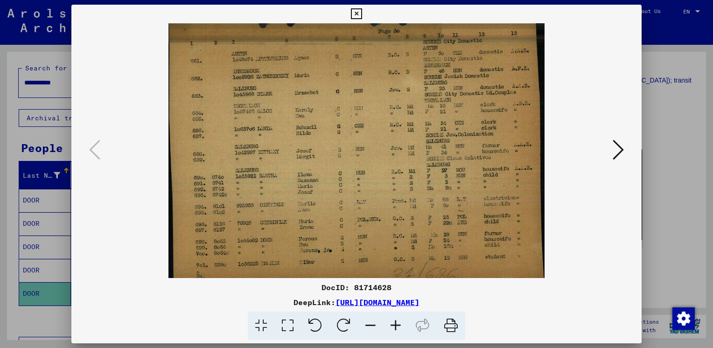
scroll to position [23, 0]
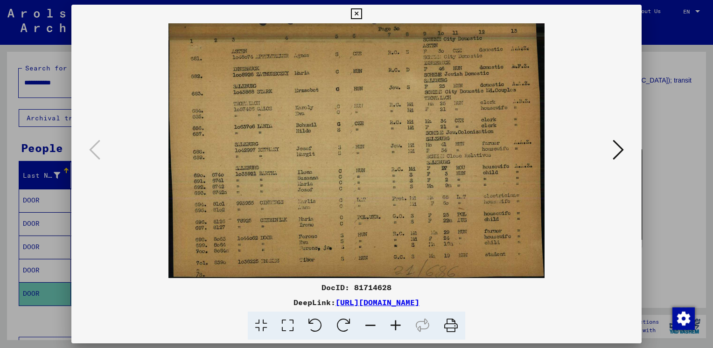
drag, startPoint x: 381, startPoint y: 235, endPoint x: 381, endPoint y: 212, distance: 23.3
click at [381, 212] on img at bounding box center [356, 139] width 376 height 278
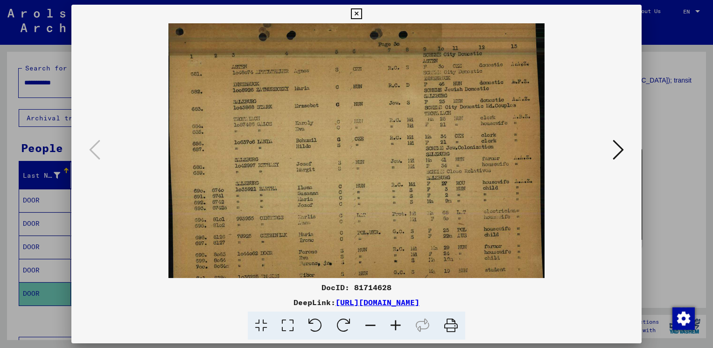
scroll to position [0, 0]
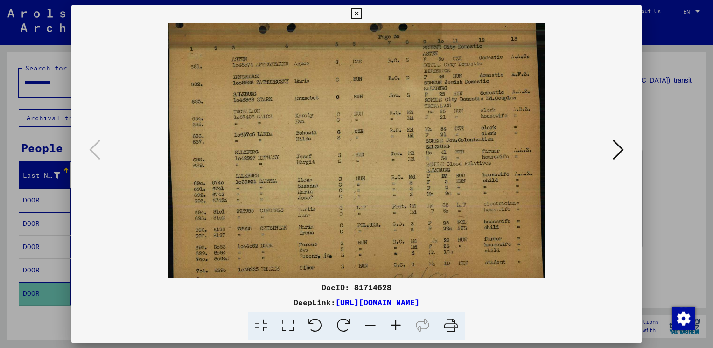
drag, startPoint x: 310, startPoint y: 252, endPoint x: 315, endPoint y: 271, distance: 19.9
click at [302, 284] on div "DocID: 81714628 DeepLink: [URL][DOMAIN_NAME]" at bounding box center [356, 173] width 570 height 336
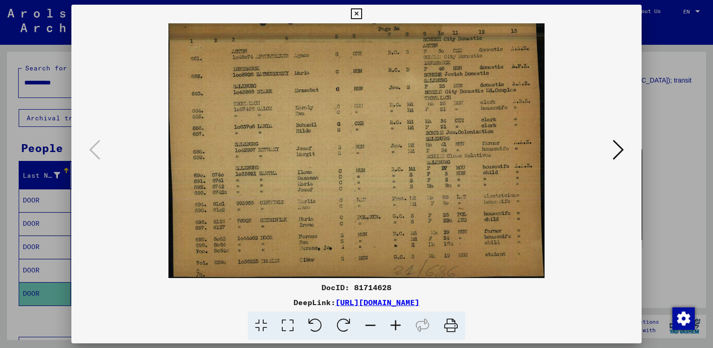
scroll to position [21, 0]
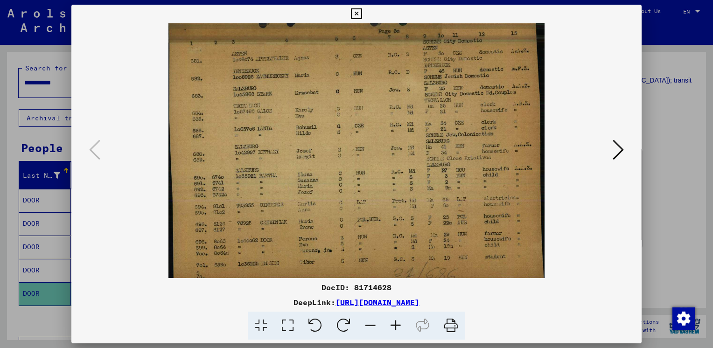
drag, startPoint x: 319, startPoint y: 273, endPoint x: 317, endPoint y: 247, distance: 25.3
click at [317, 247] on img at bounding box center [356, 142] width 376 height 278
click at [394, 330] on icon at bounding box center [395, 326] width 25 height 28
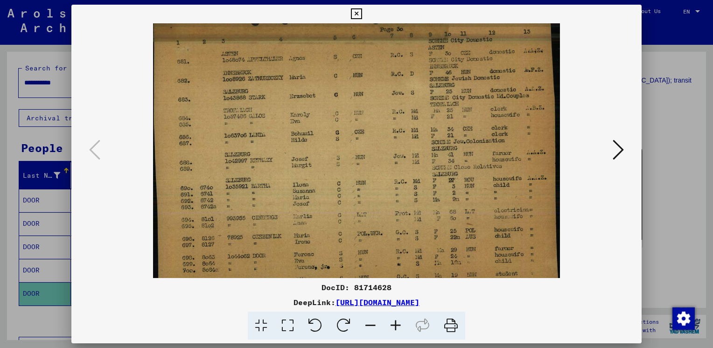
scroll to position [24, 0]
drag, startPoint x: 371, startPoint y: 252, endPoint x: 354, endPoint y: 238, distance: 21.9
click at [354, 238] on img at bounding box center [356, 149] width 407 height 301
click at [655, 167] on div at bounding box center [356, 174] width 713 height 348
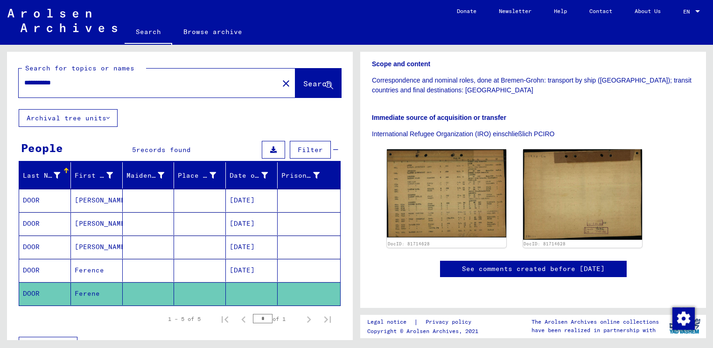
click at [233, 197] on mat-cell "[DATE]" at bounding box center [252, 200] width 52 height 23
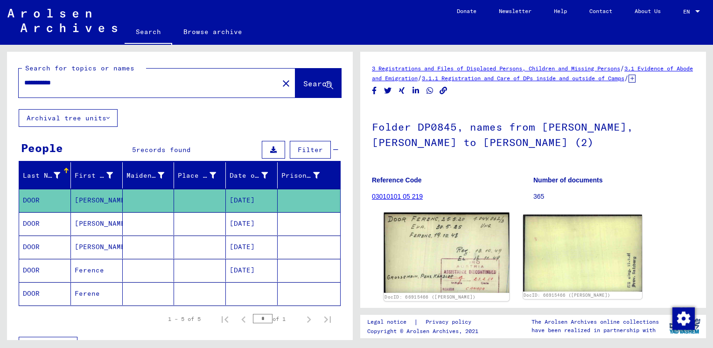
click at [441, 270] on img at bounding box center [446, 253] width 125 height 81
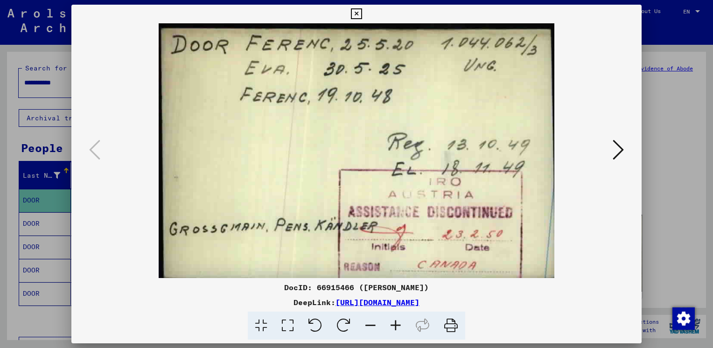
click at [659, 197] on div at bounding box center [356, 174] width 713 height 348
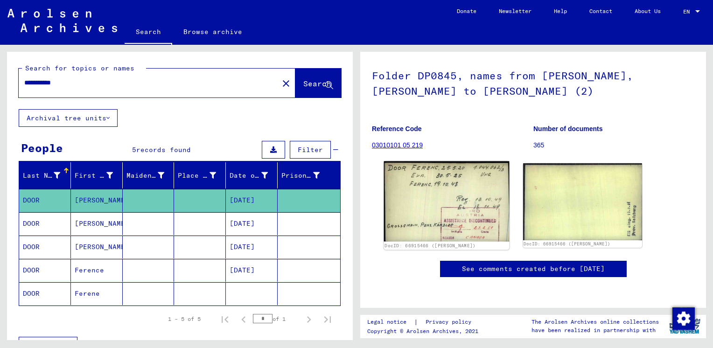
scroll to position [354, 0]
